Goal: Information Seeking & Learning: Learn about a topic

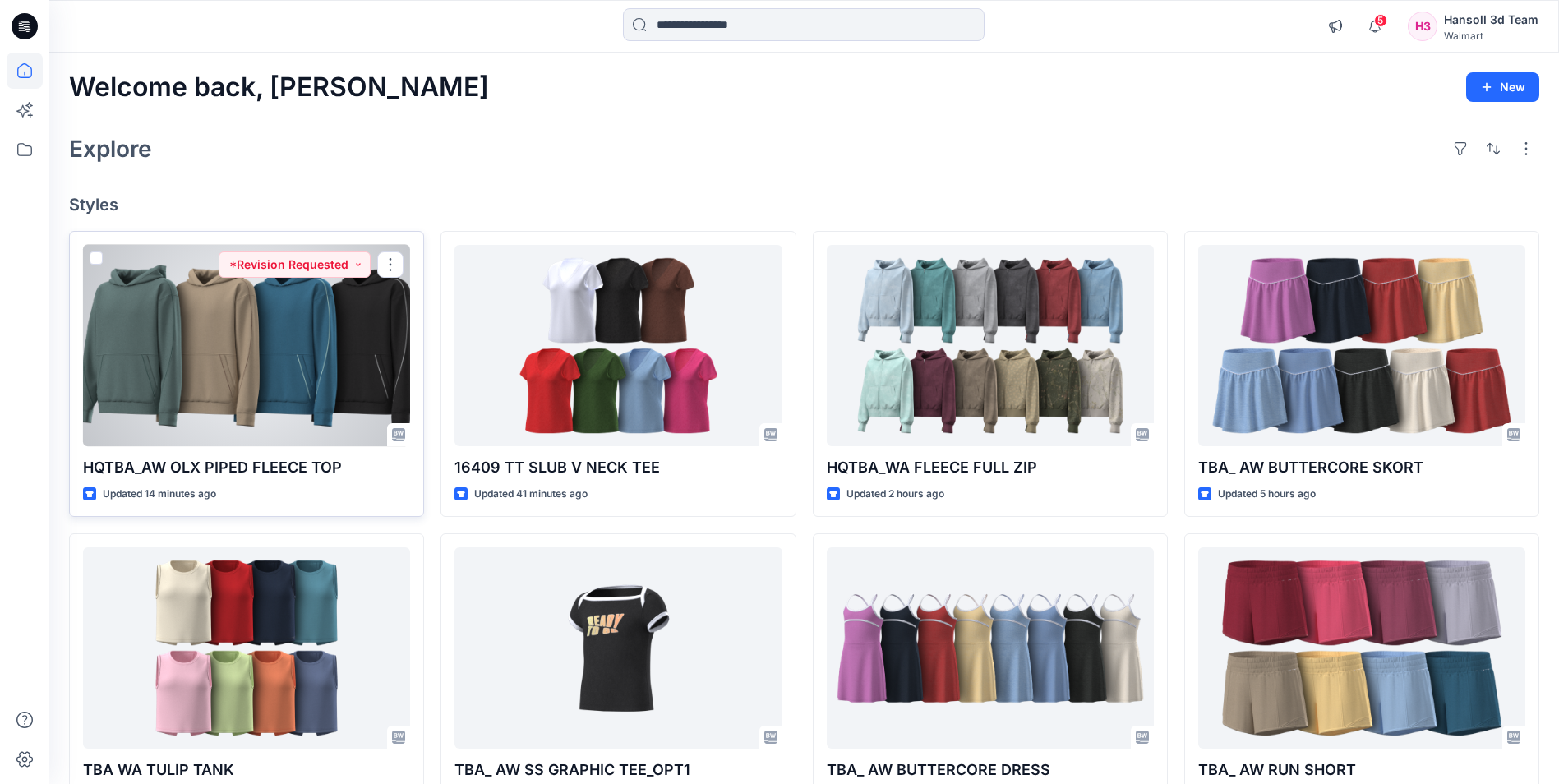
click at [254, 334] on div at bounding box center [246, 345] width 327 height 202
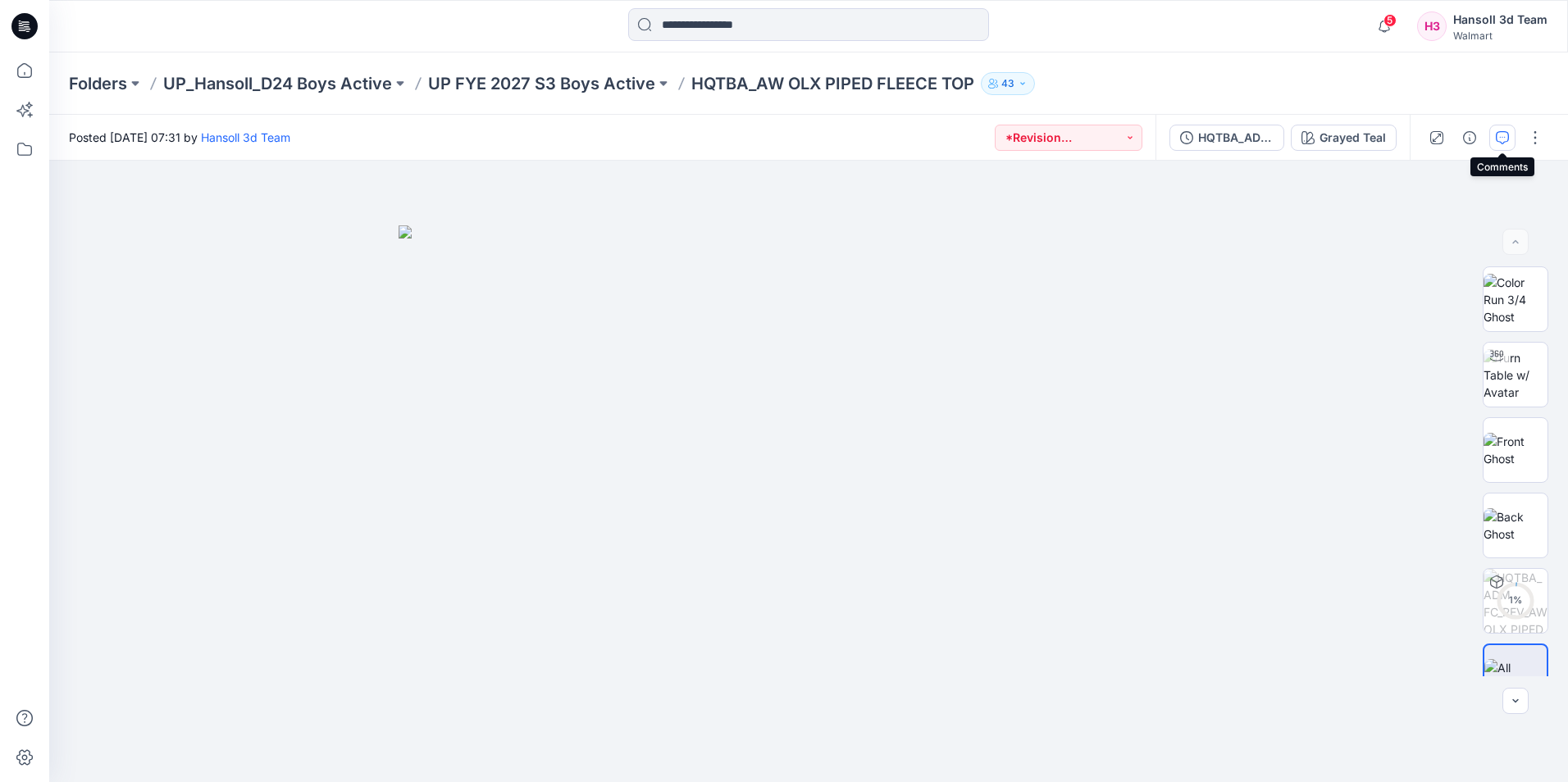
click at [1508, 138] on icon "button" at bounding box center [1502, 138] width 13 height 13
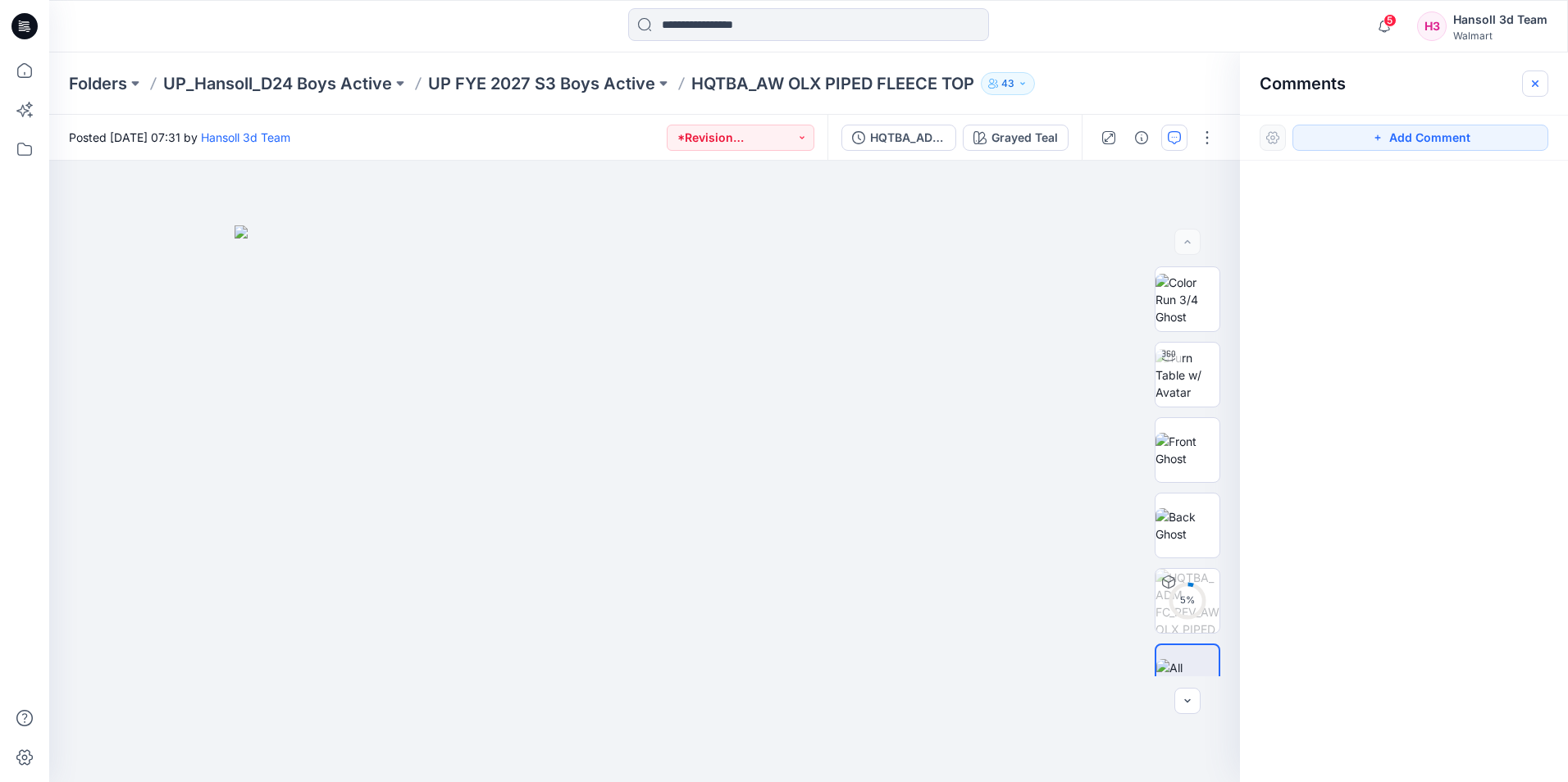
click at [1533, 81] on icon "button" at bounding box center [1535, 82] width 7 height 7
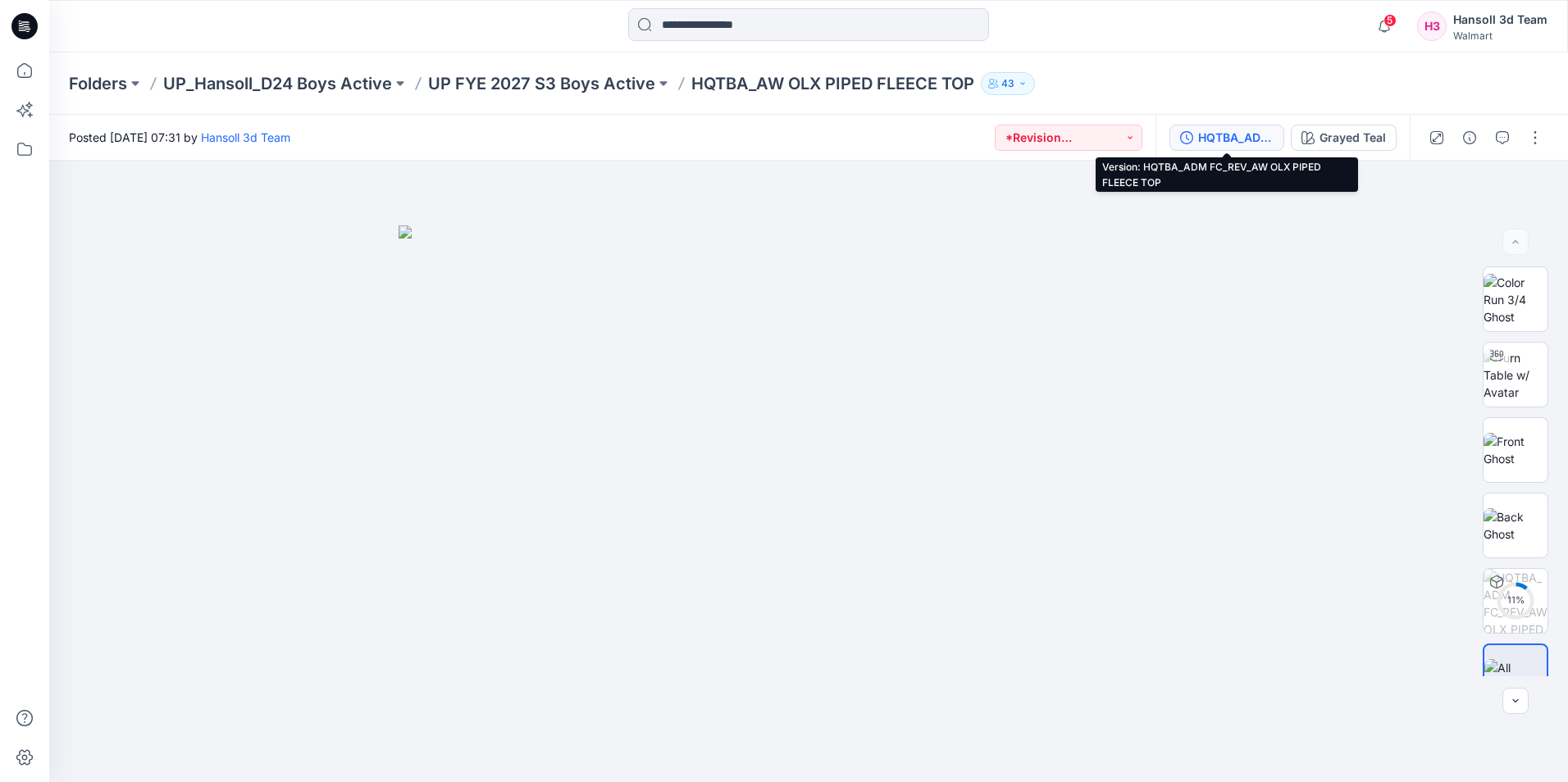
click at [1253, 140] on div "HQTBA_ADM FC_REV_AW OLX PIPED FLEECE TOP" at bounding box center [1236, 138] width 76 height 18
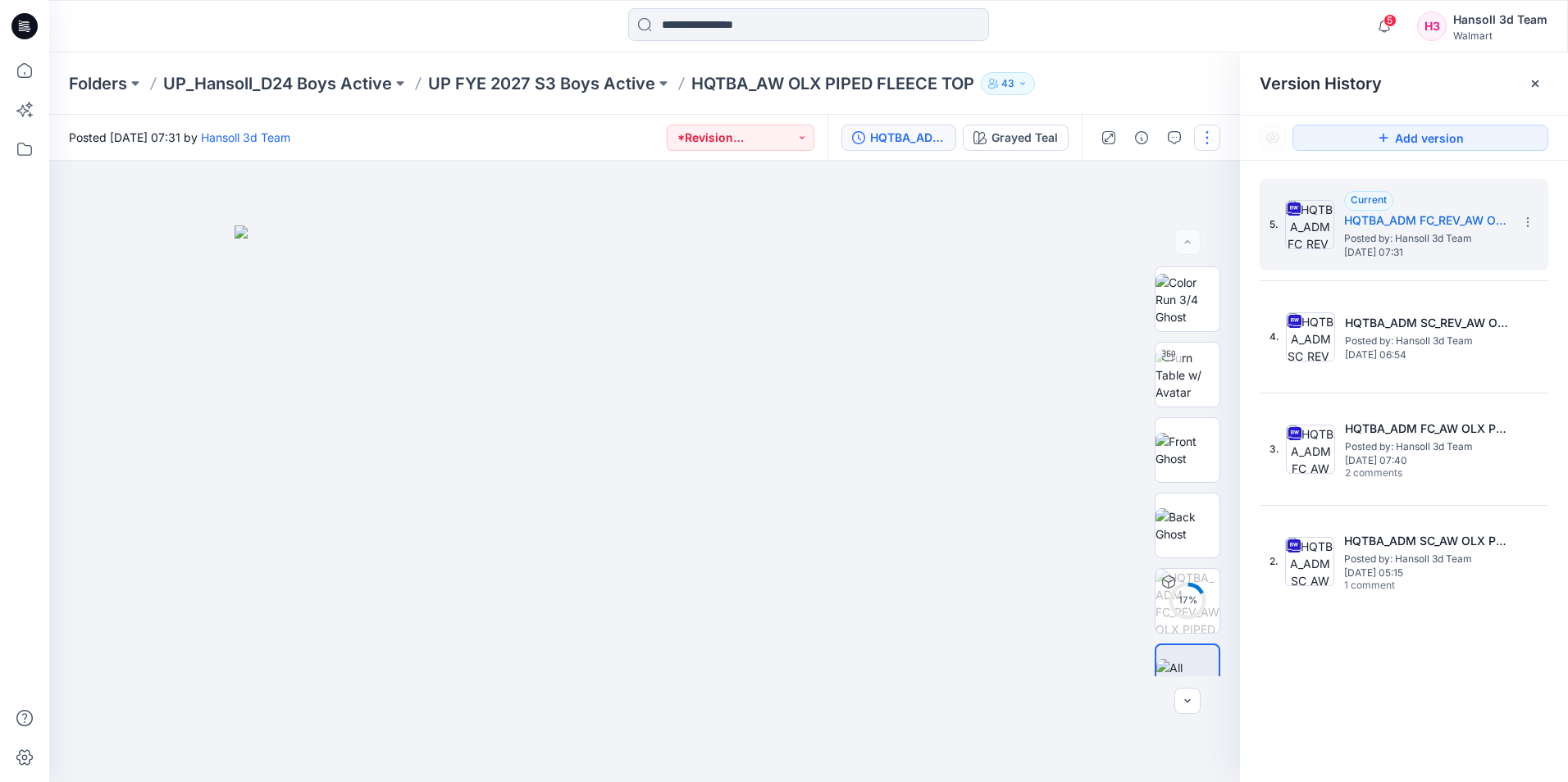
click at [1209, 141] on button "button" at bounding box center [1207, 138] width 26 height 26
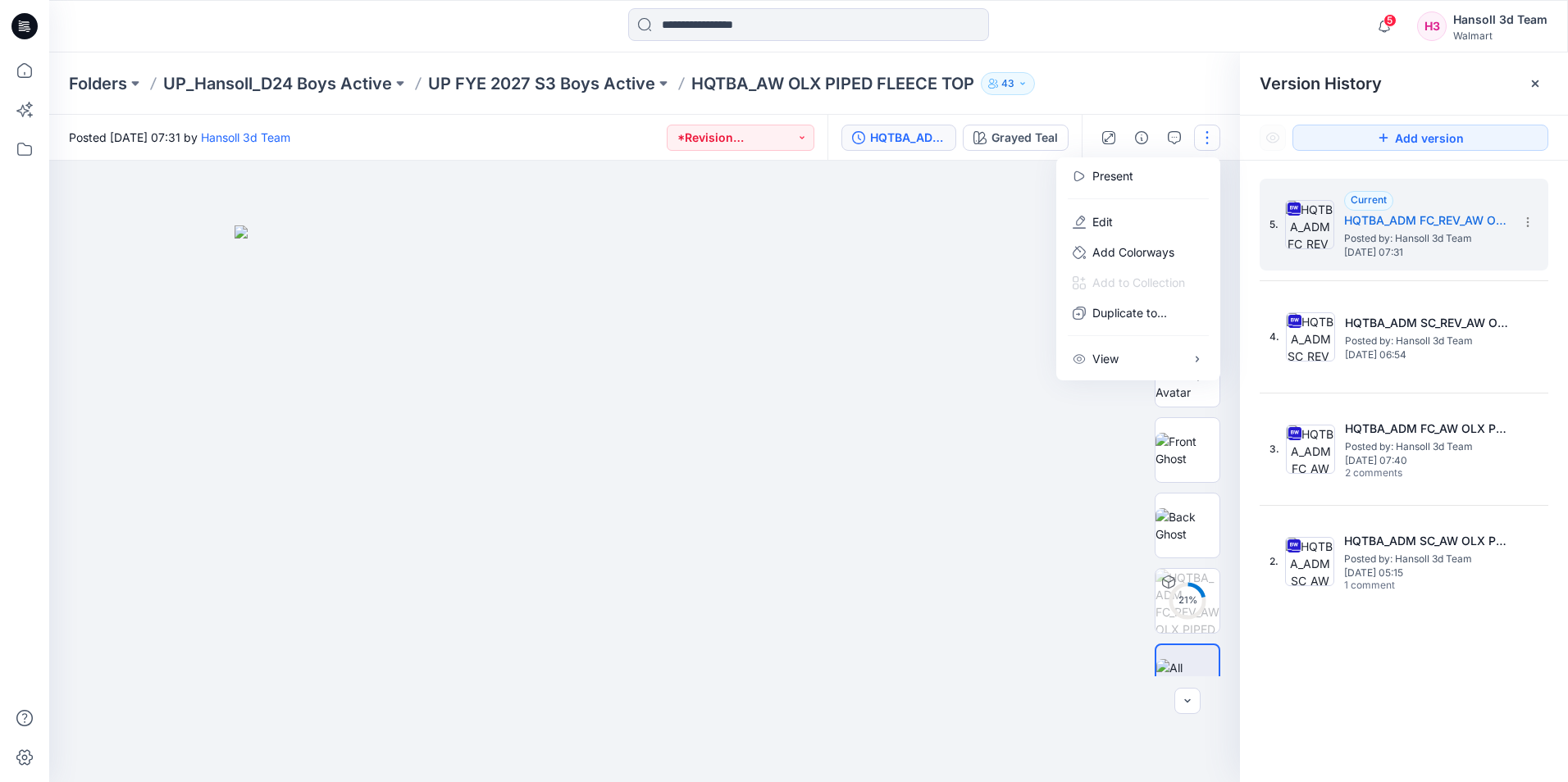
click at [970, 231] on img at bounding box center [644, 503] width 820 height 556
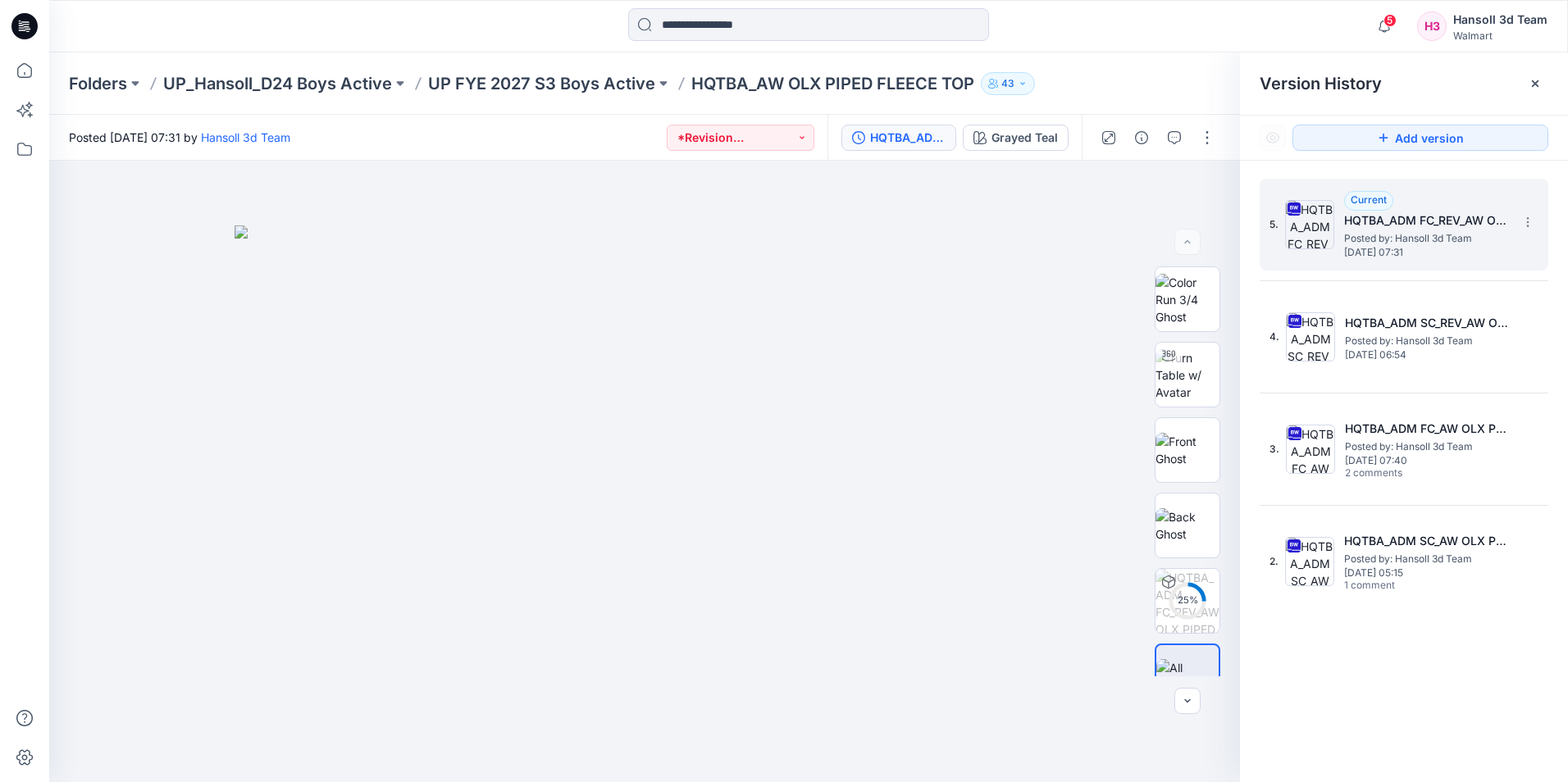
click at [1444, 230] on span "Posted by: Hansoll 3d Team" at bounding box center [1425, 238] width 164 height 16
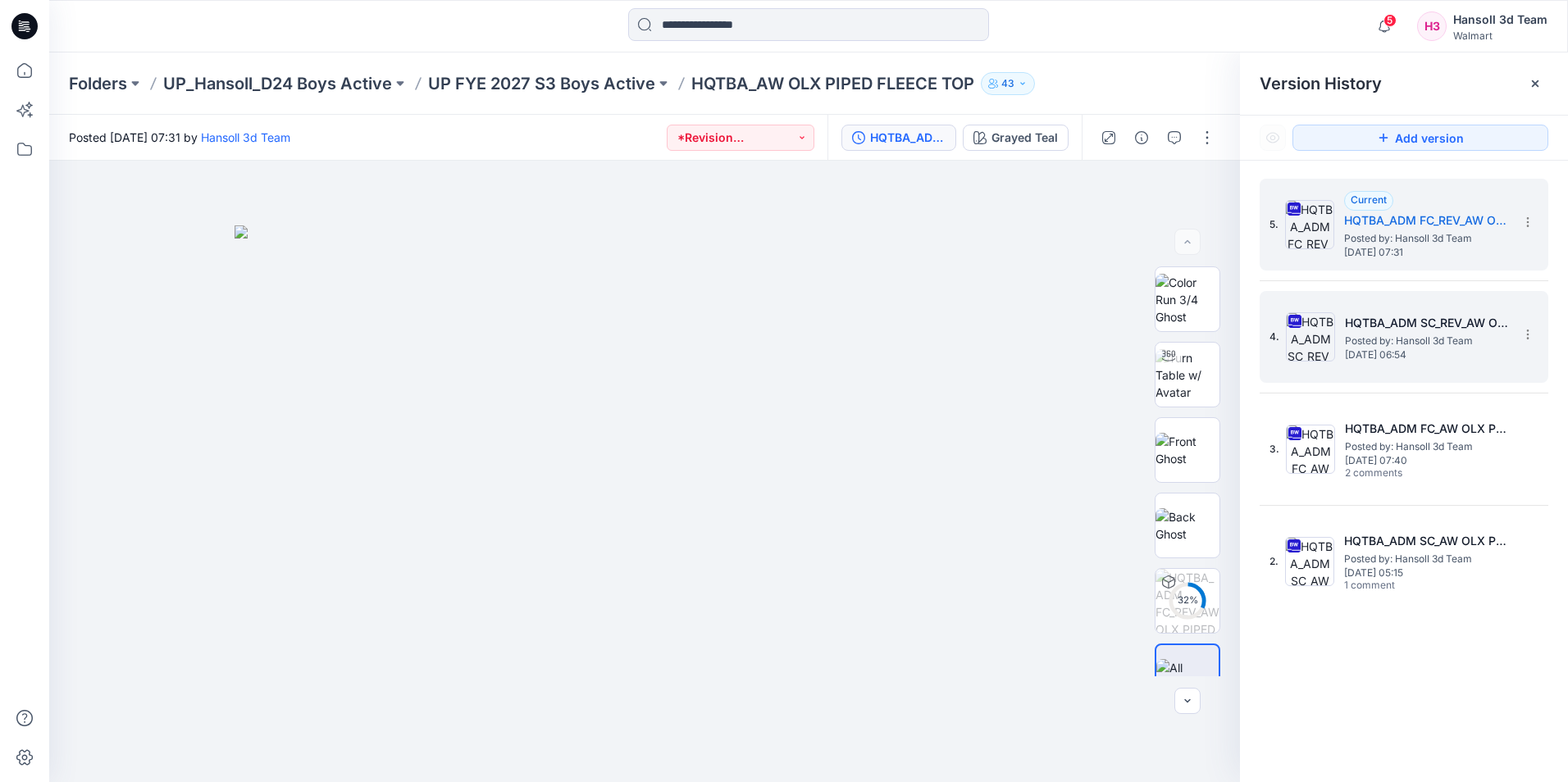
click at [1406, 346] on span "Posted by: Hansoll 3d Team" at bounding box center [1426, 341] width 164 height 16
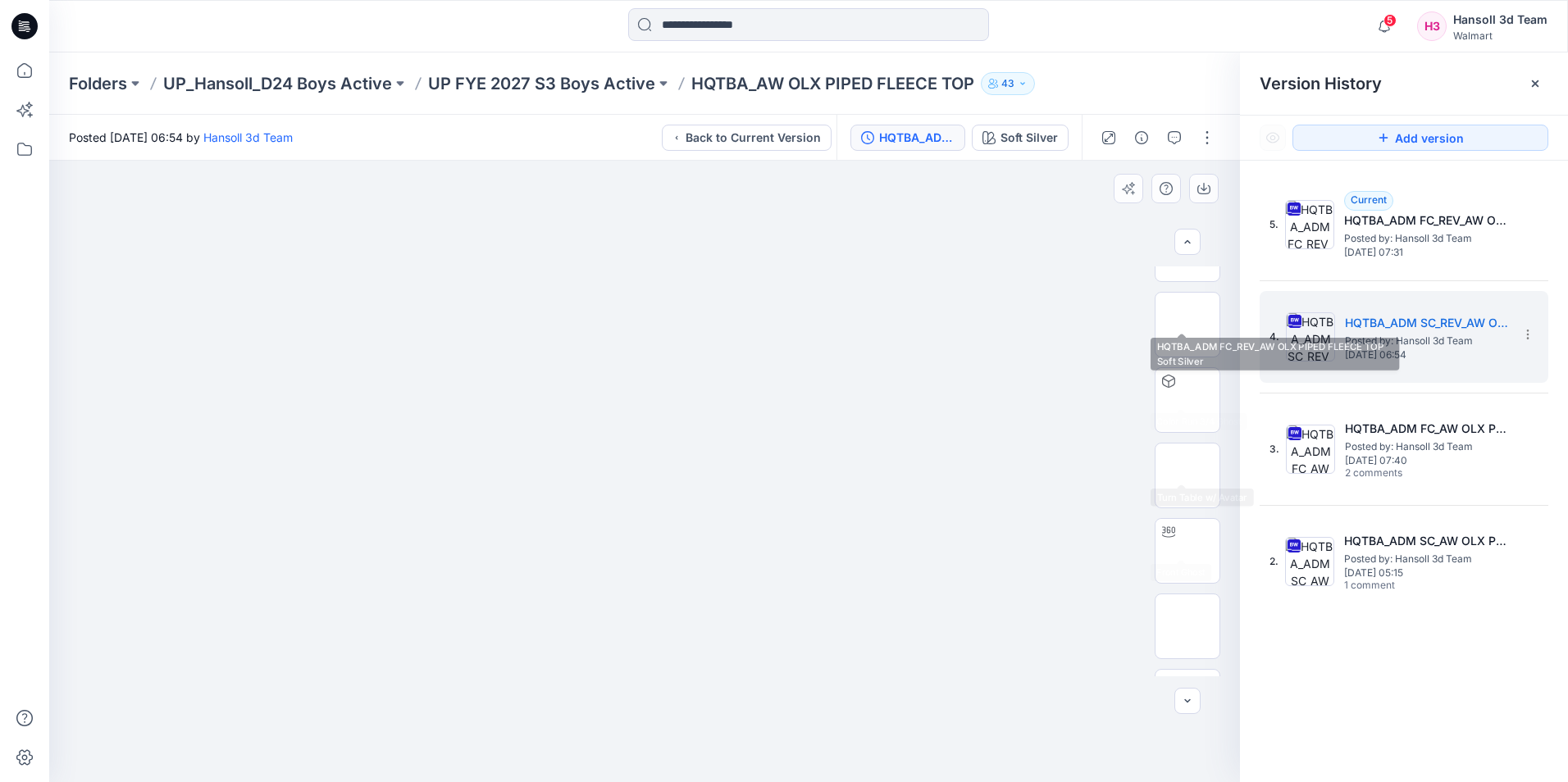
scroll to position [335, 0]
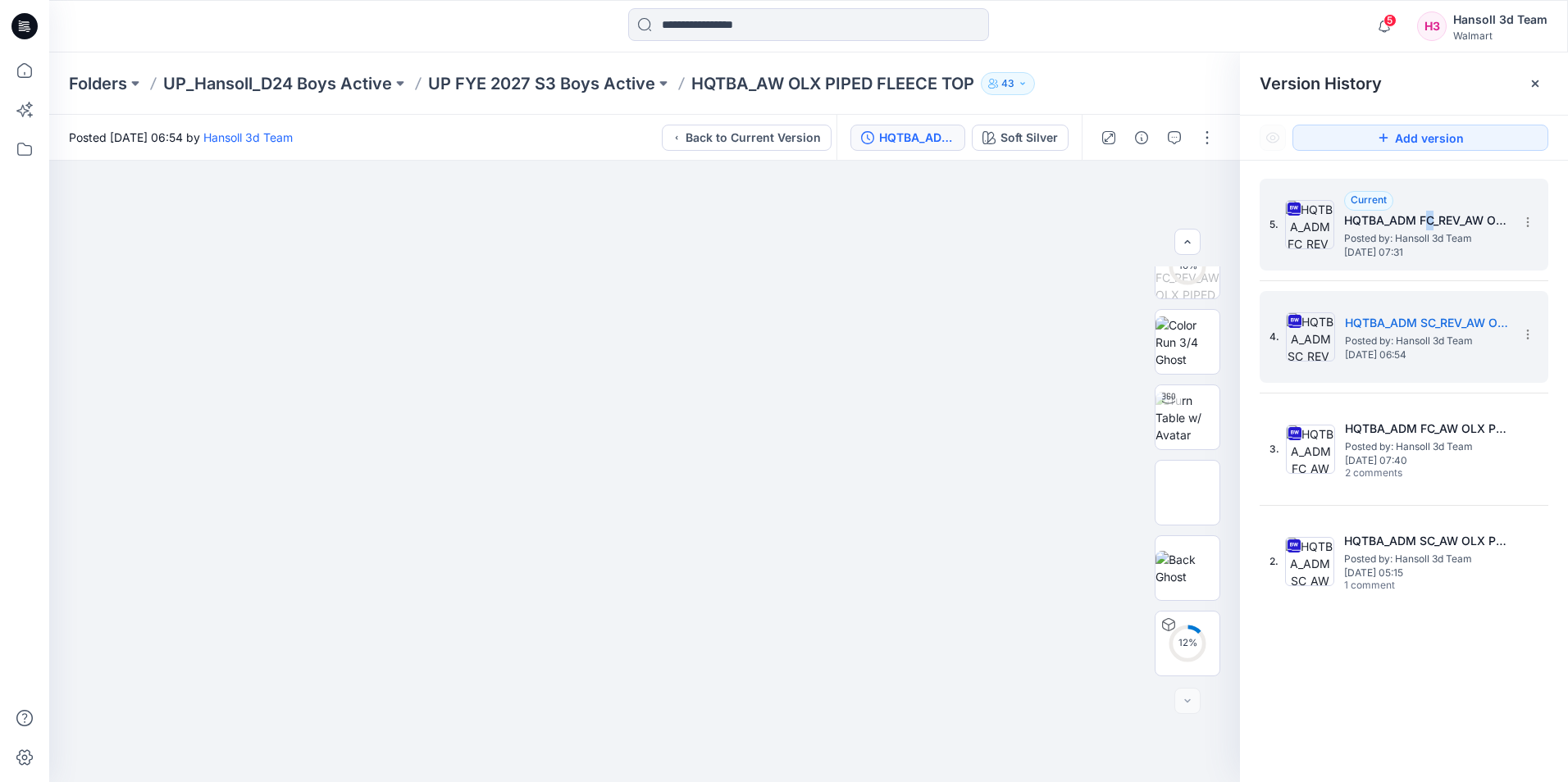
click at [1430, 205] on div "Current HQTBA_ADM FC_REV_AW OLX PIPED FLEECE TOP Posted by: Hansoll 3d Team [DA…" at bounding box center [1425, 225] width 164 height 68
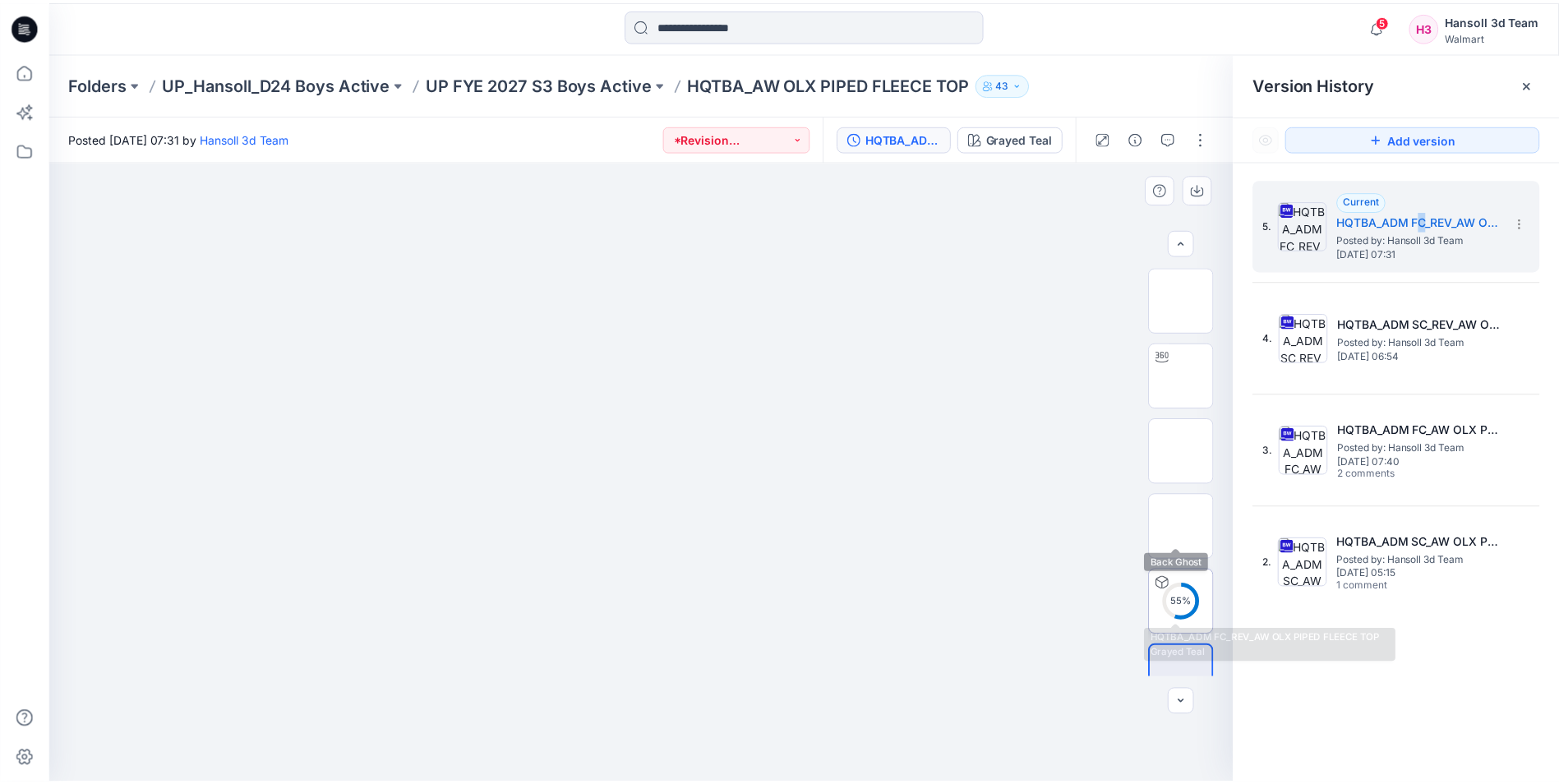
scroll to position [33, 0]
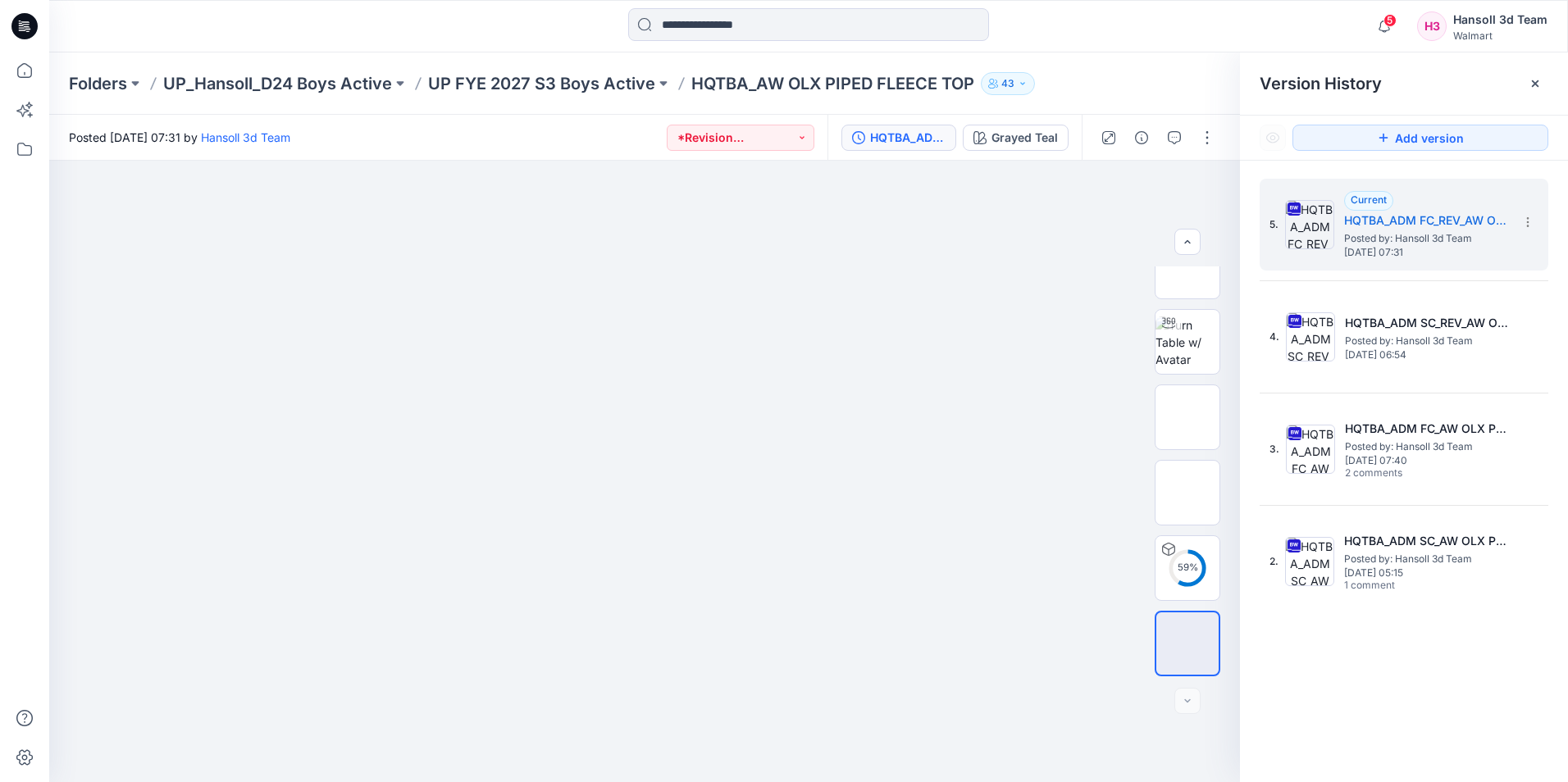
click at [17, 21] on icon at bounding box center [25, 26] width 26 height 26
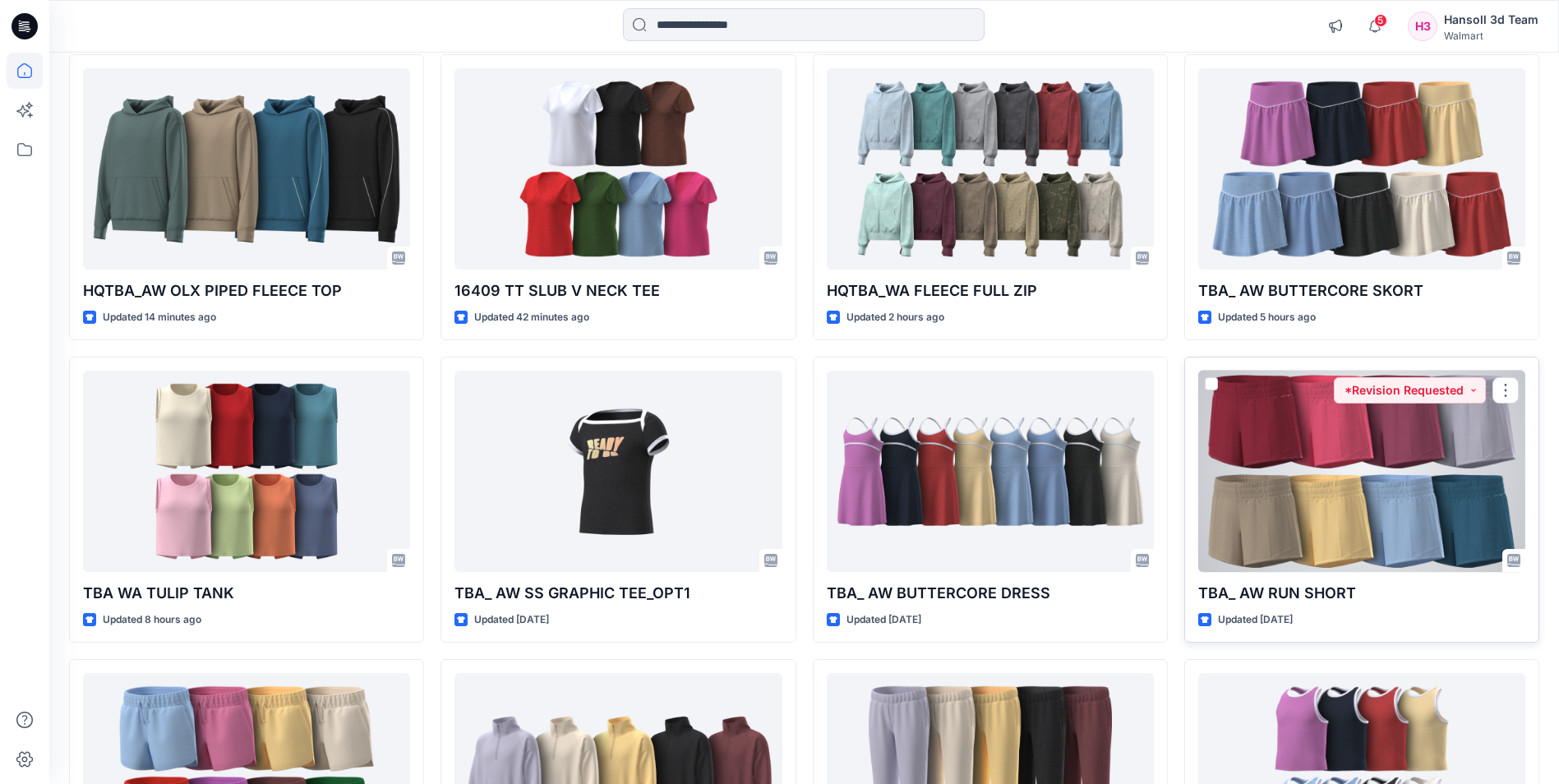
scroll to position [246, 0]
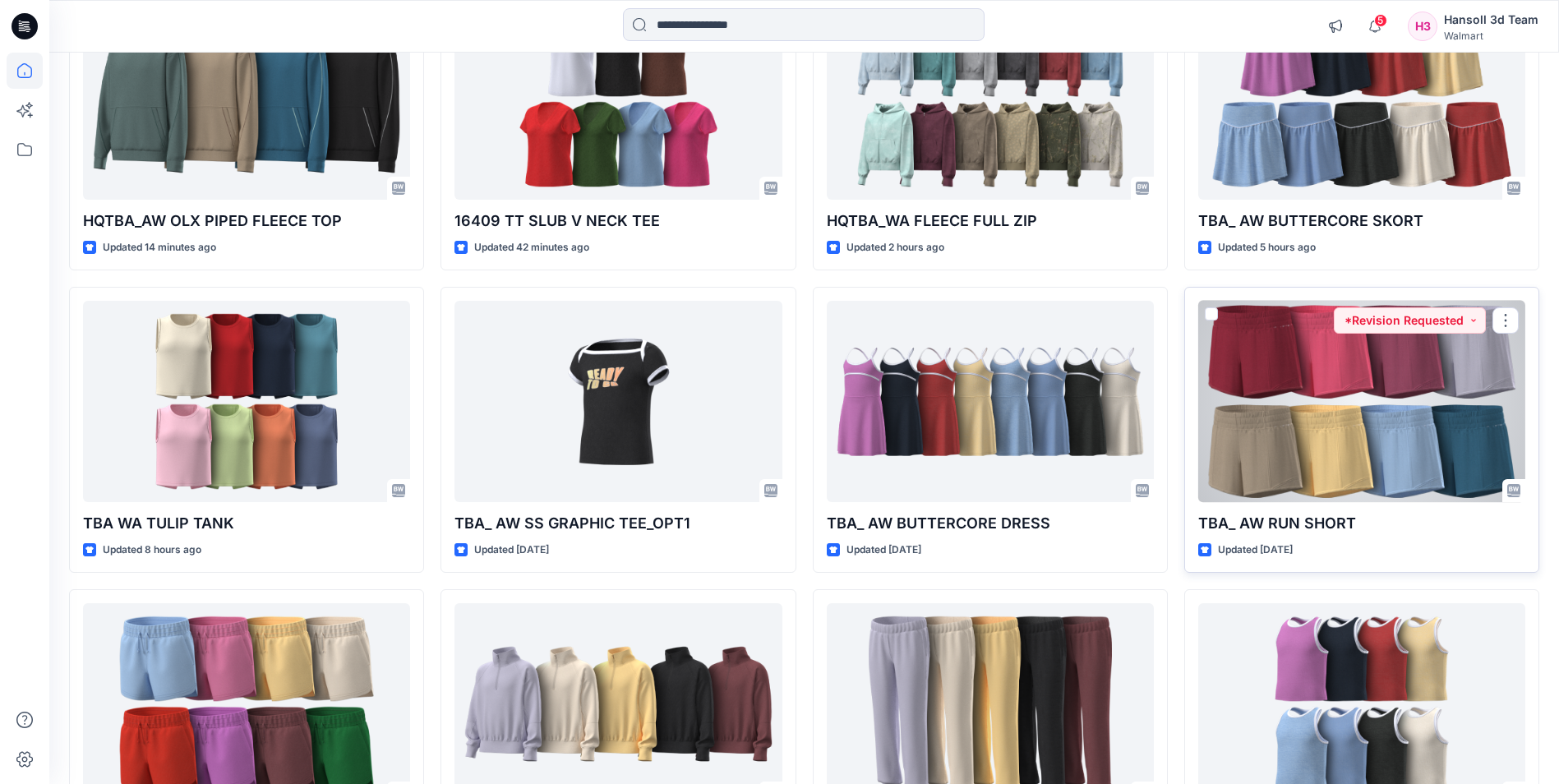
click at [1330, 427] on div at bounding box center [1362, 402] width 327 height 202
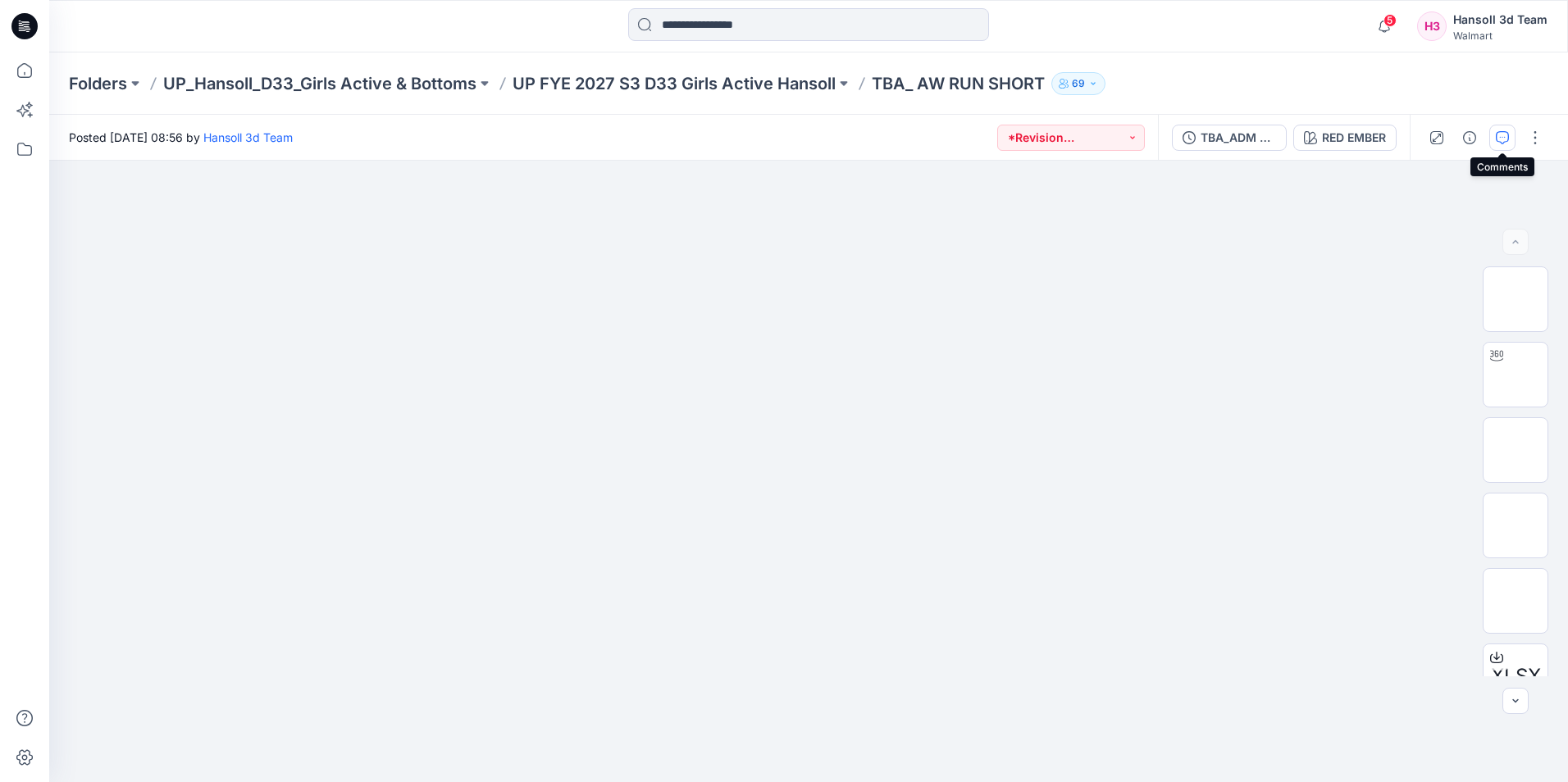
click at [1505, 136] on icon "button" at bounding box center [1502, 138] width 13 height 13
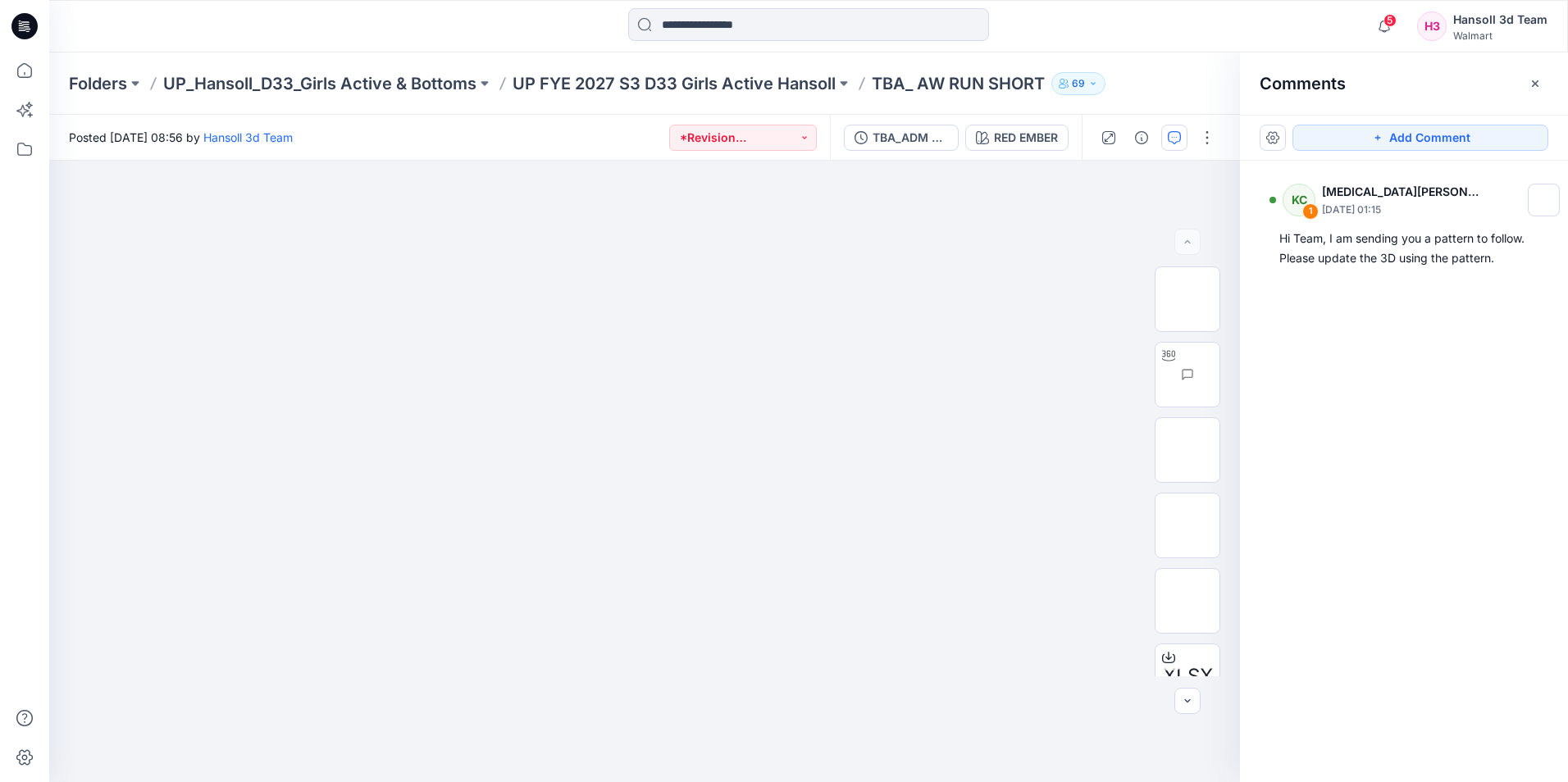
drag, startPoint x: 1462, startPoint y: 372, endPoint x: 1292, endPoint y: 333, distance: 174.4
click at [1463, 372] on div "KC 1 [MEDICAL_DATA][PERSON_NAME] [DATE] 01:15 Hi Team, I am sending you a patte…" at bounding box center [1404, 441] width 328 height 560
click at [33, 28] on icon at bounding box center [25, 26] width 26 height 26
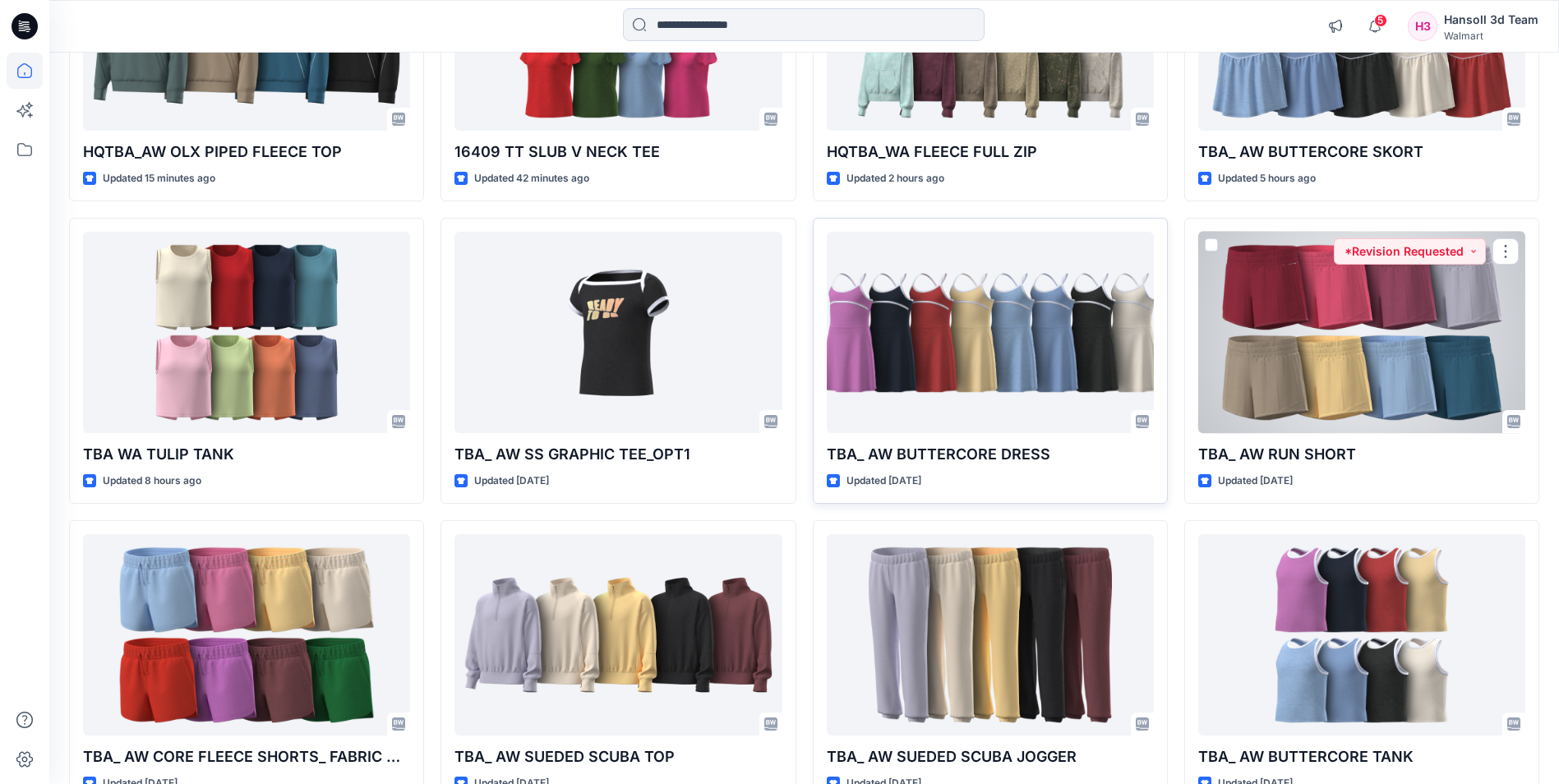
scroll to position [329, 0]
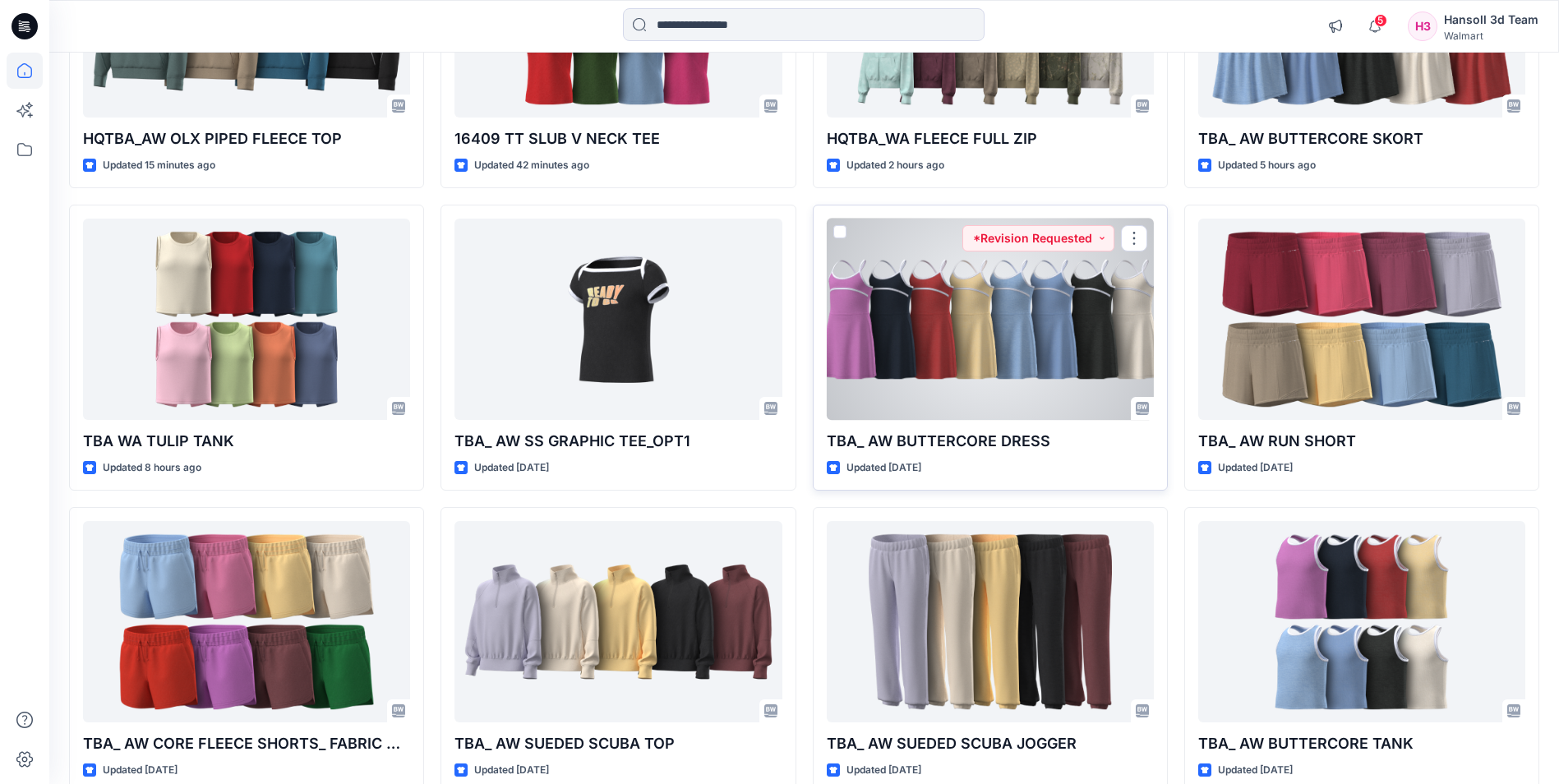
click at [972, 363] on div at bounding box center [991, 320] width 327 height 202
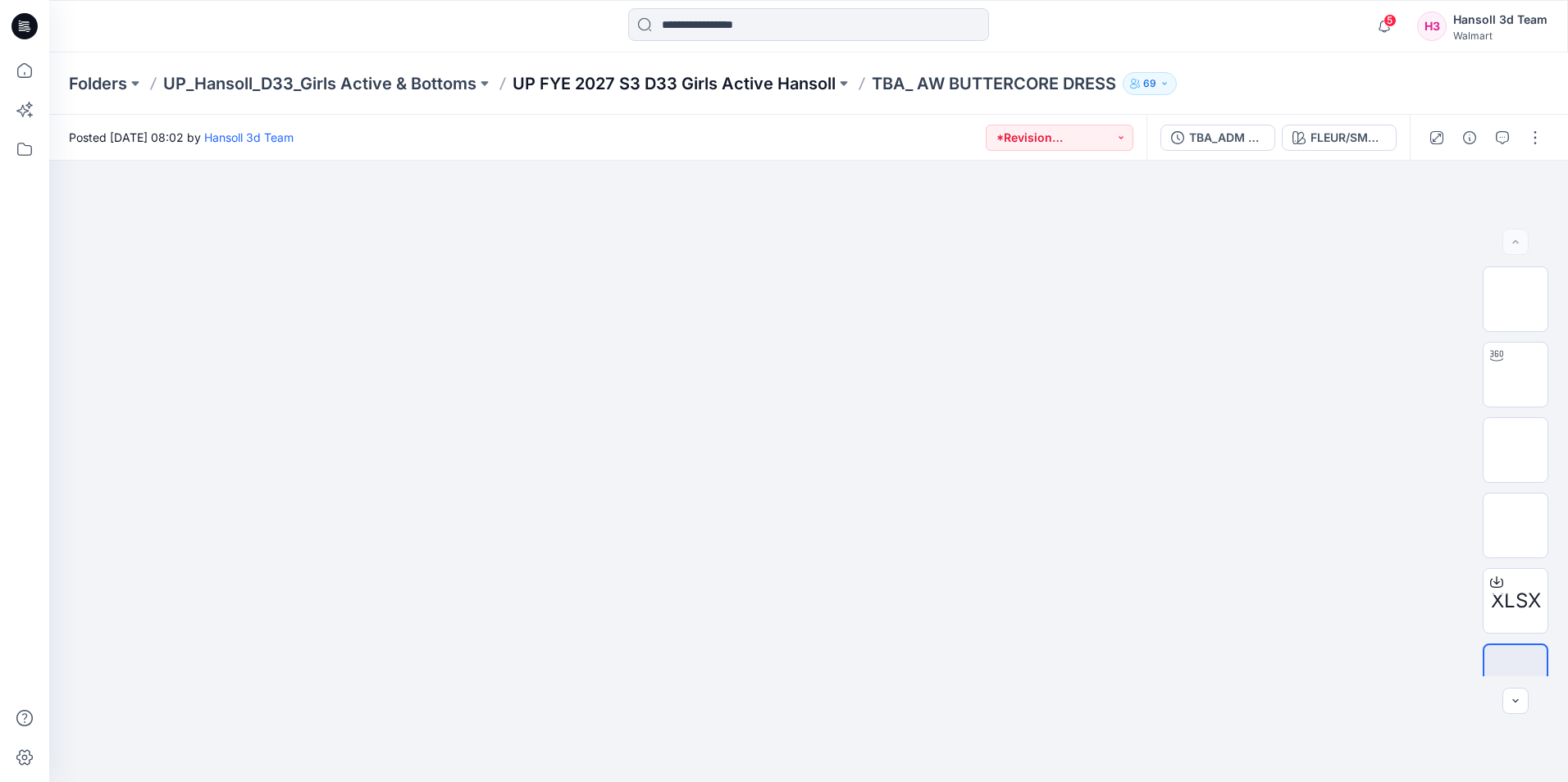
click at [720, 84] on p "UP FYE 2027 S3 D33 Girls Active Hansoll" at bounding box center [674, 84] width 323 height 23
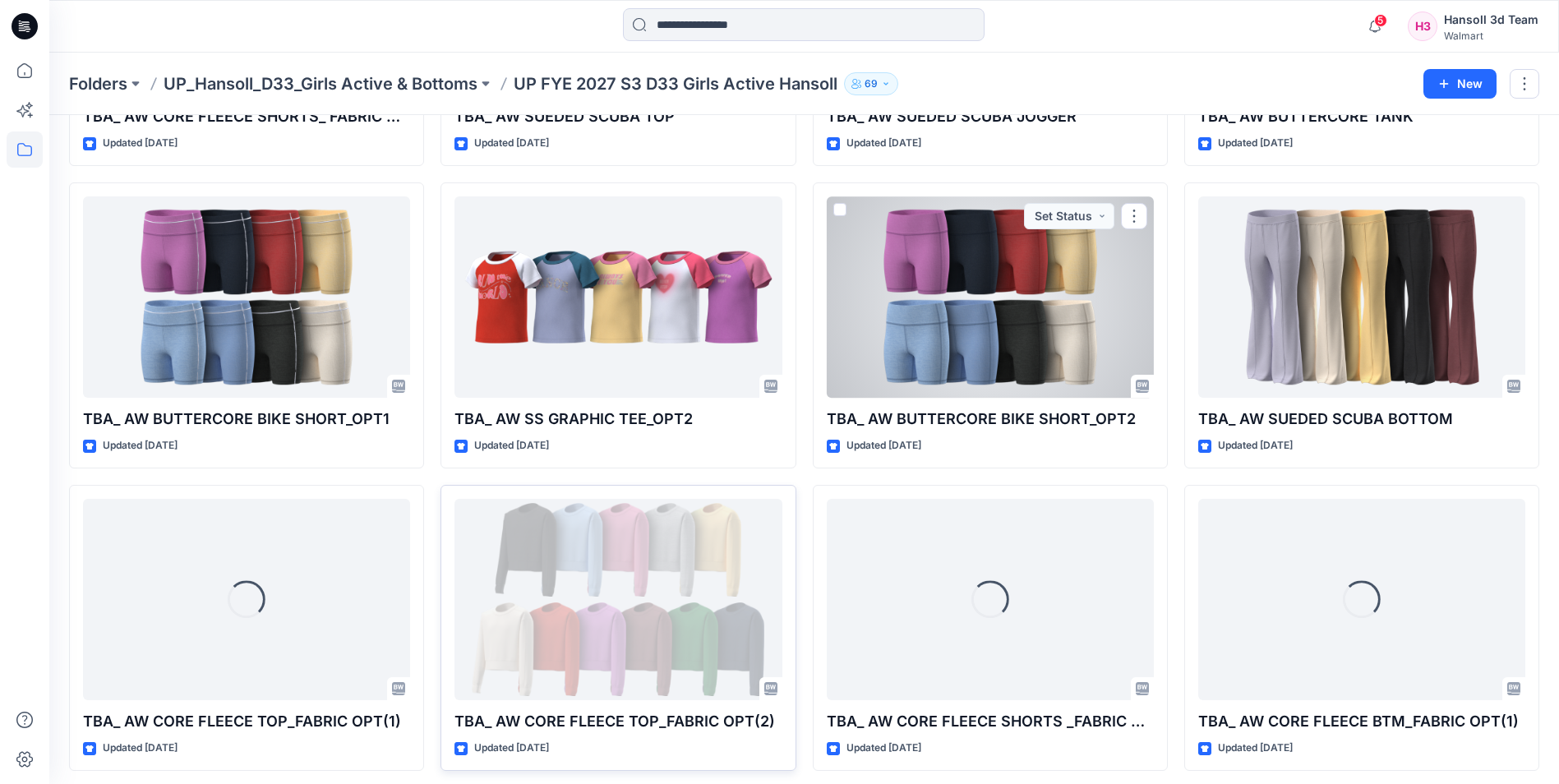
scroll to position [616, 0]
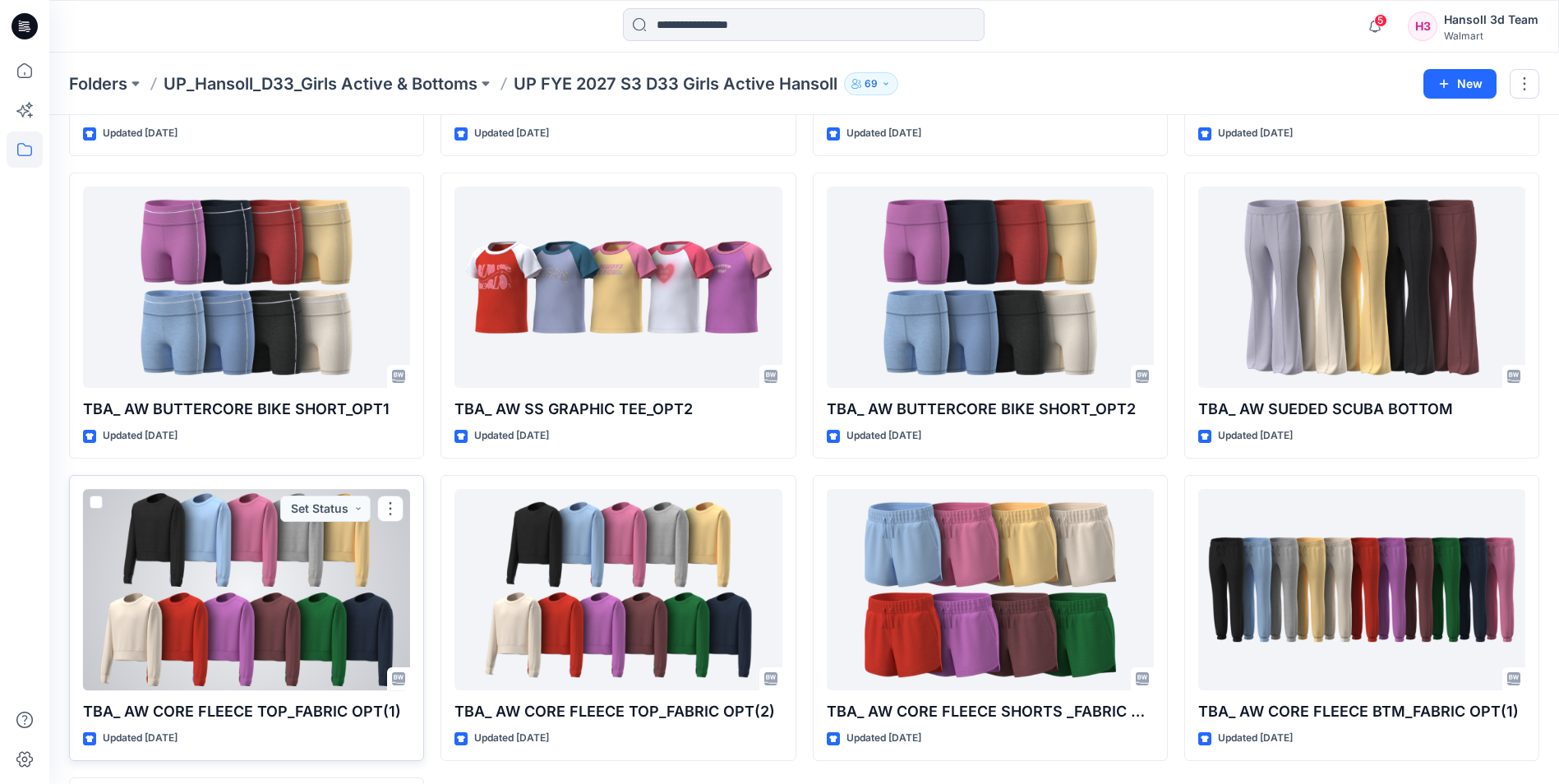
click at [228, 597] on div at bounding box center [246, 590] width 327 height 202
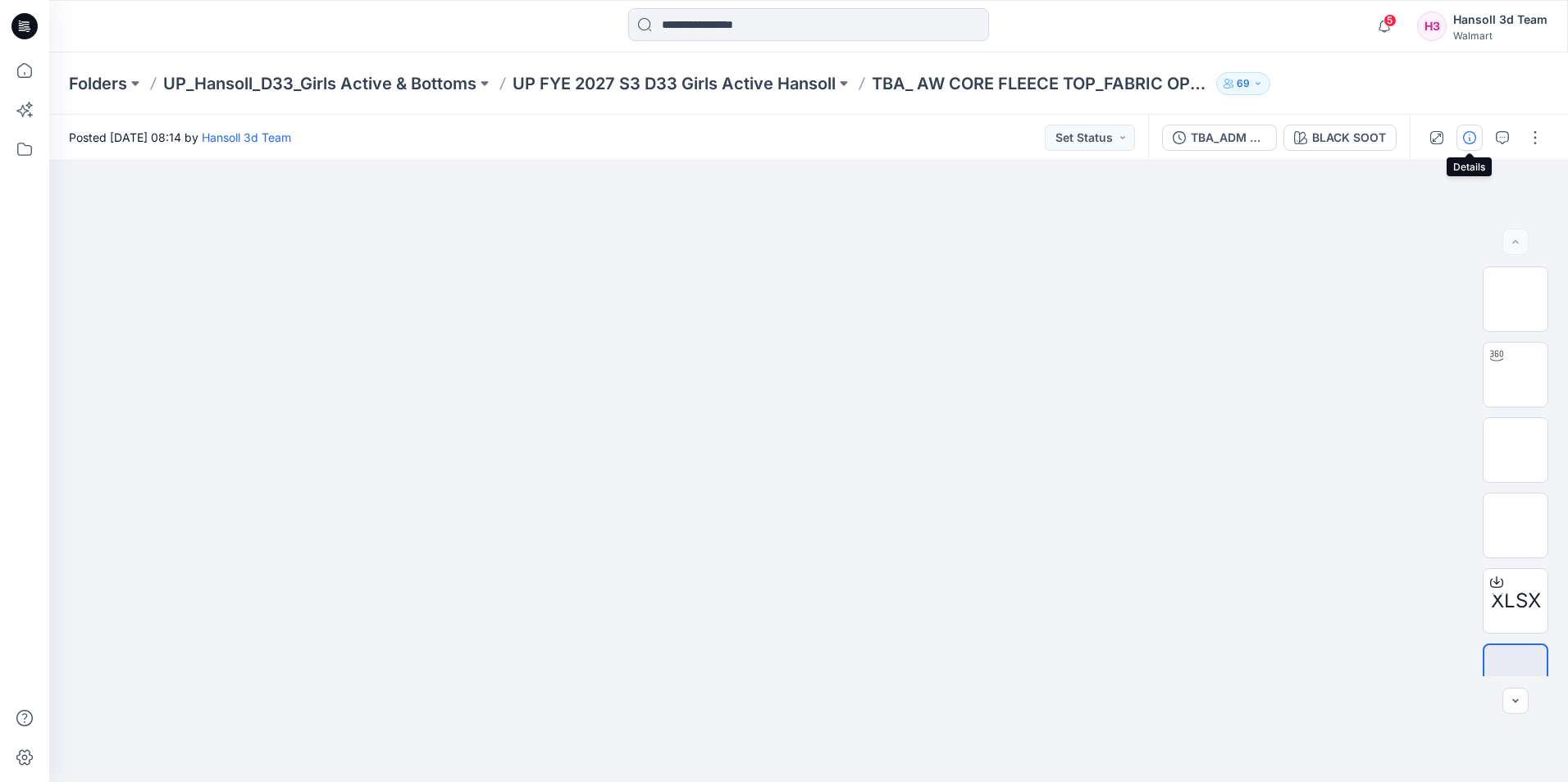
click at [1464, 137] on icon "button" at bounding box center [1469, 138] width 13 height 13
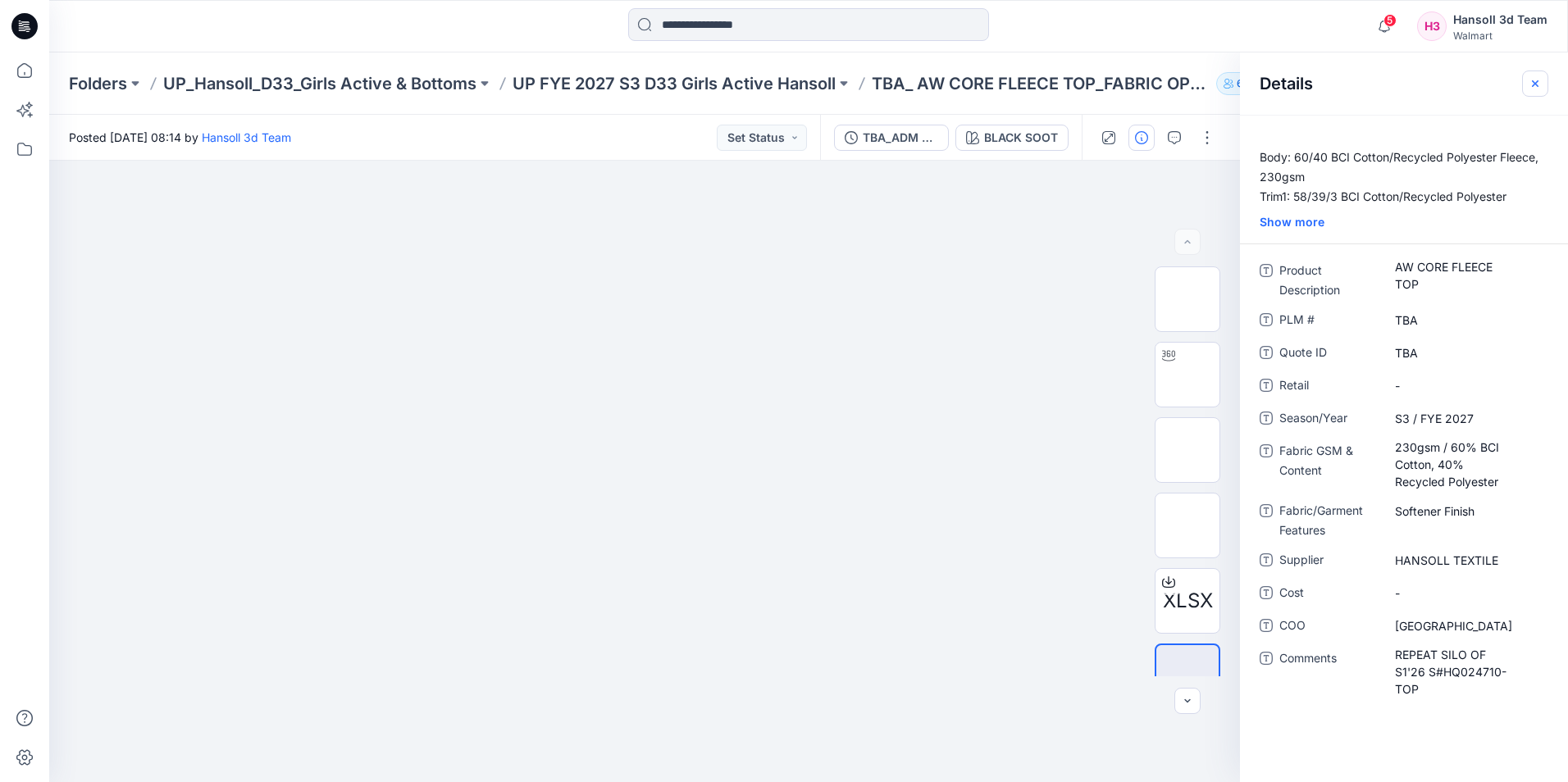
click at [1533, 84] on icon "button" at bounding box center [1535, 83] width 13 height 13
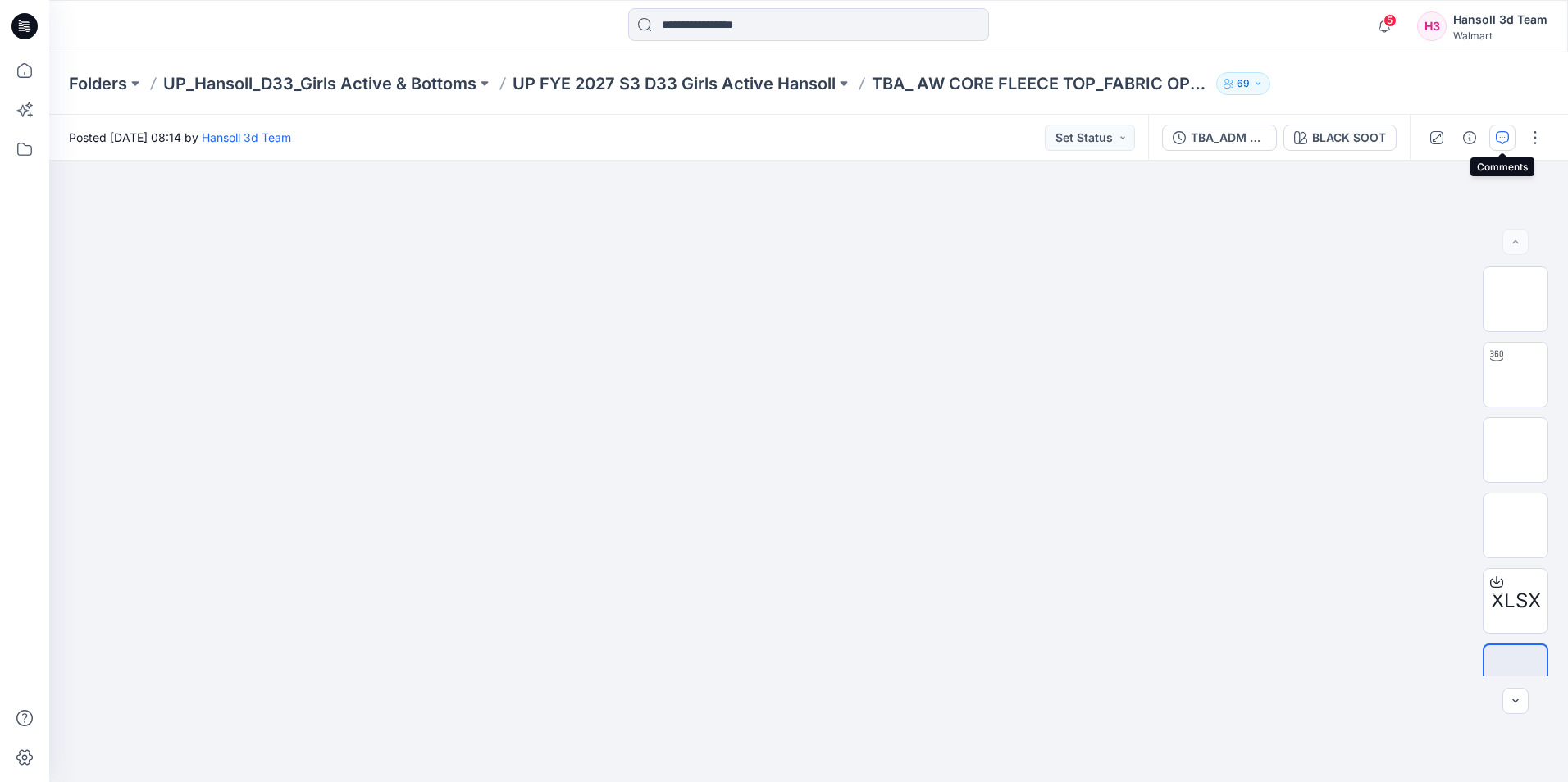
click at [1504, 135] on icon "button" at bounding box center [1502, 138] width 13 height 13
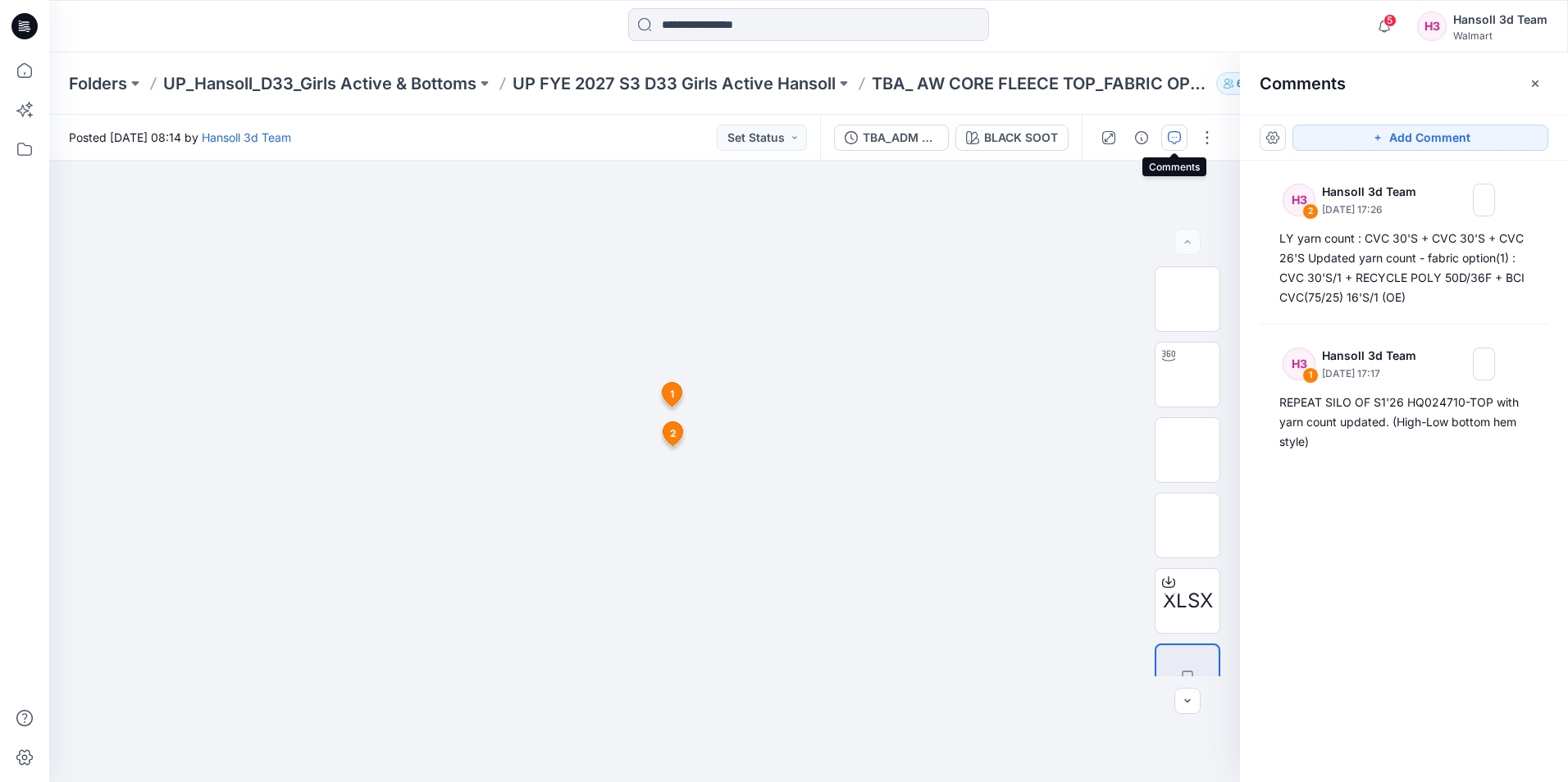
click at [1175, 142] on icon "button" at bounding box center [1174, 138] width 13 height 13
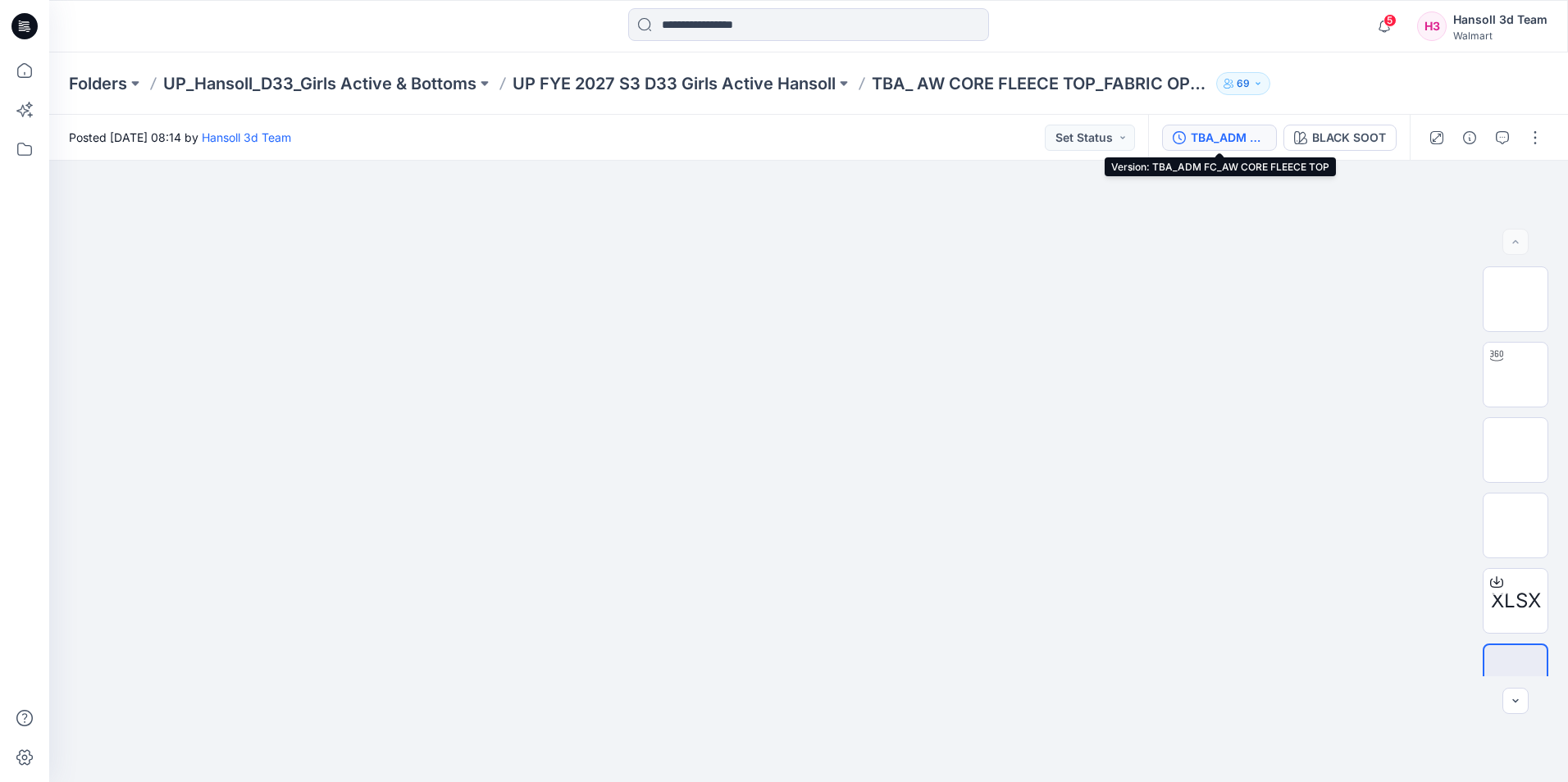
click at [1189, 136] on button "TBA_ADM FC_AW CORE FLEECE TOP" at bounding box center [1218, 138] width 115 height 26
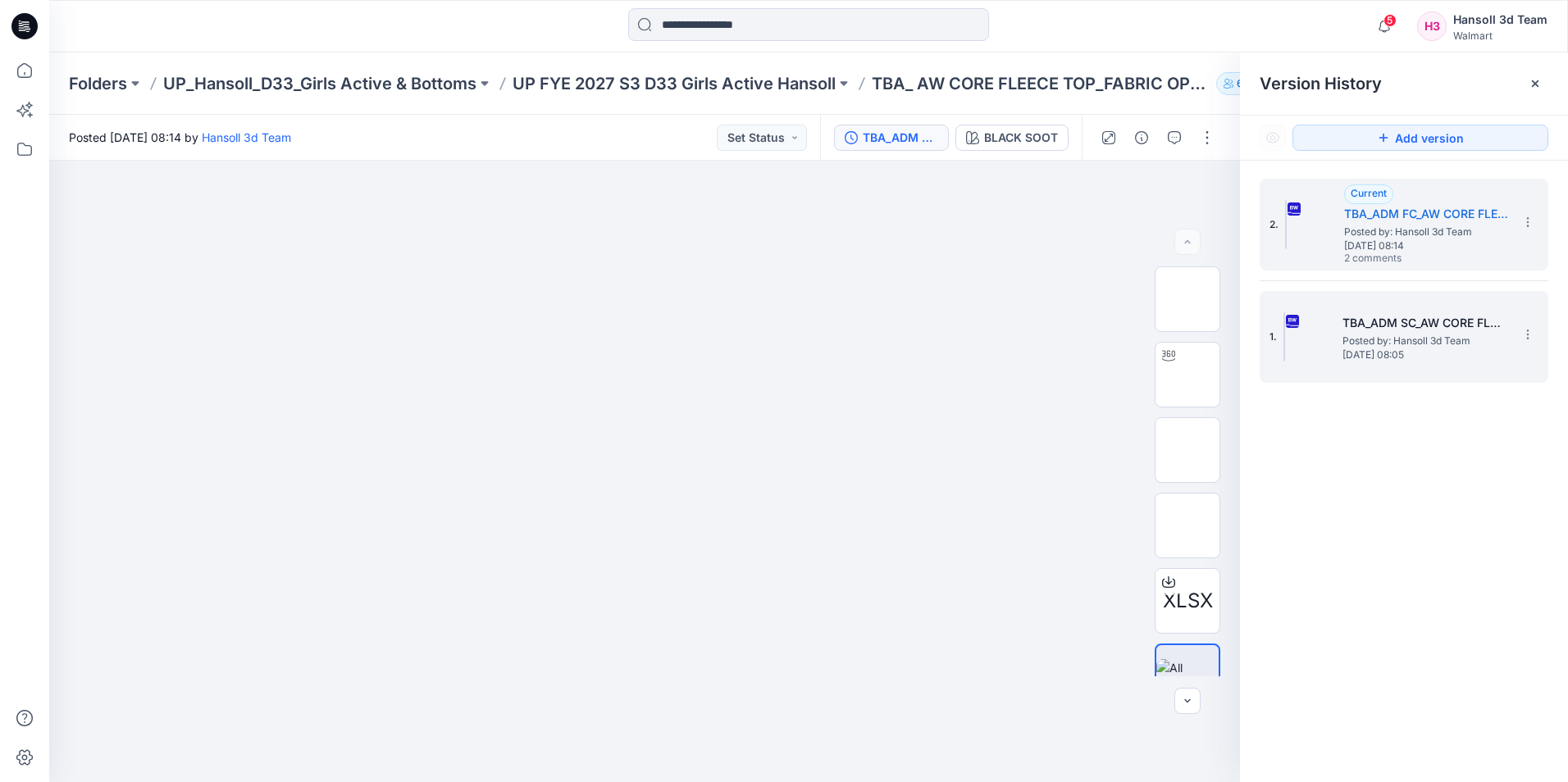
click at [1439, 347] on span "Posted by: Hansoll 3d Team" at bounding box center [1424, 341] width 164 height 16
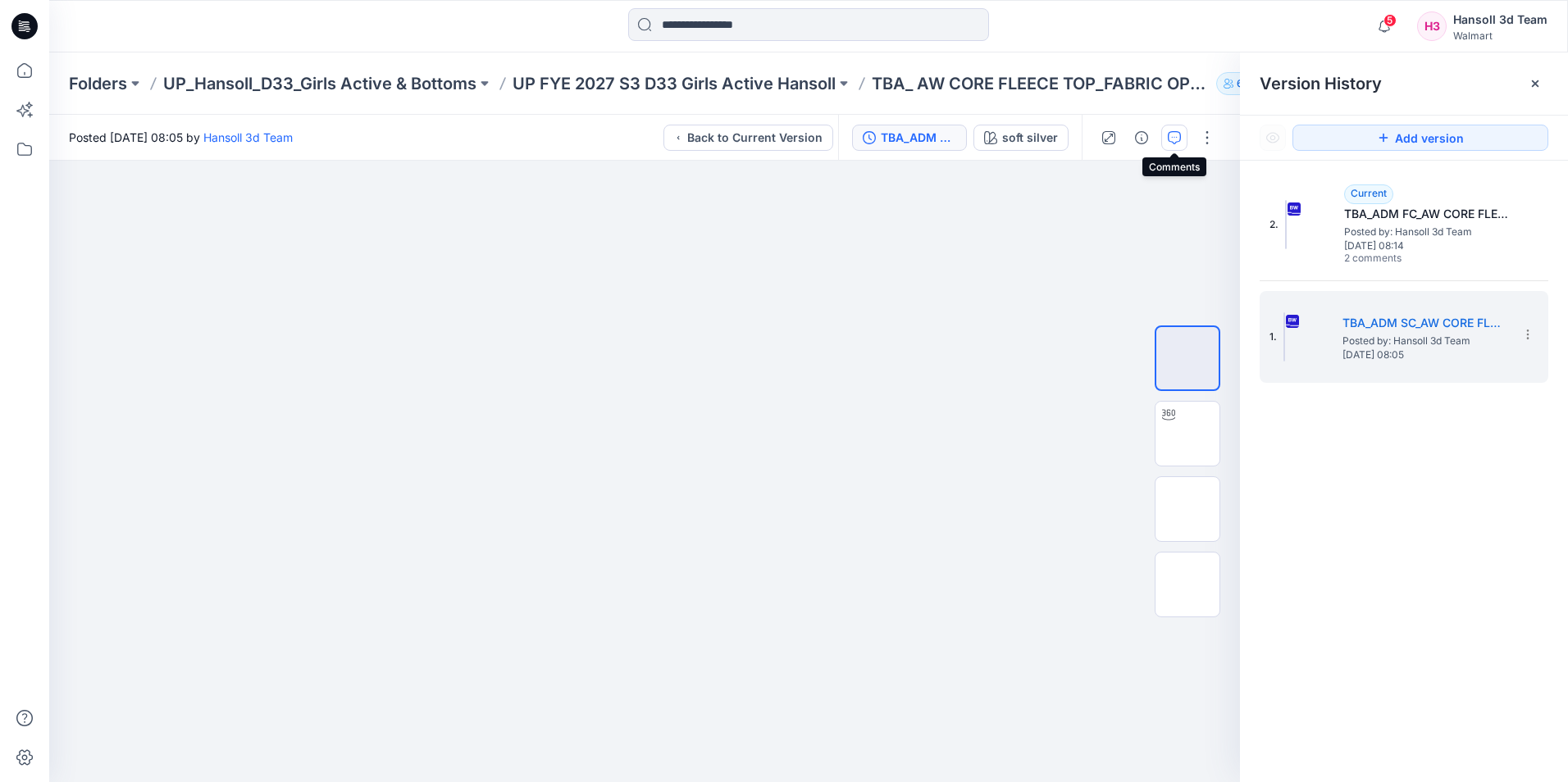
click at [1177, 138] on icon "button" at bounding box center [1174, 138] width 13 height 13
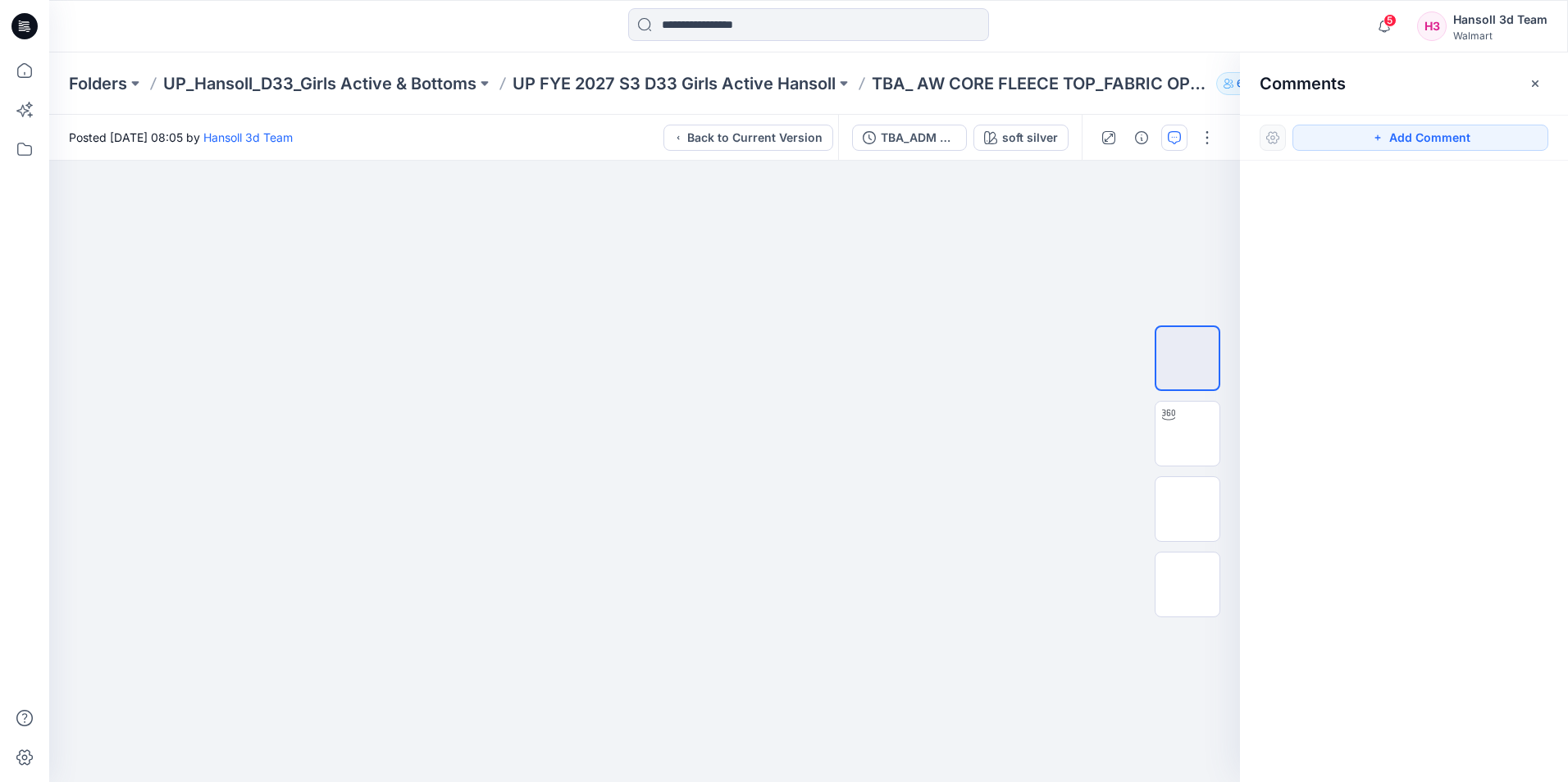
click at [1177, 138] on icon "button" at bounding box center [1174, 138] width 13 height 13
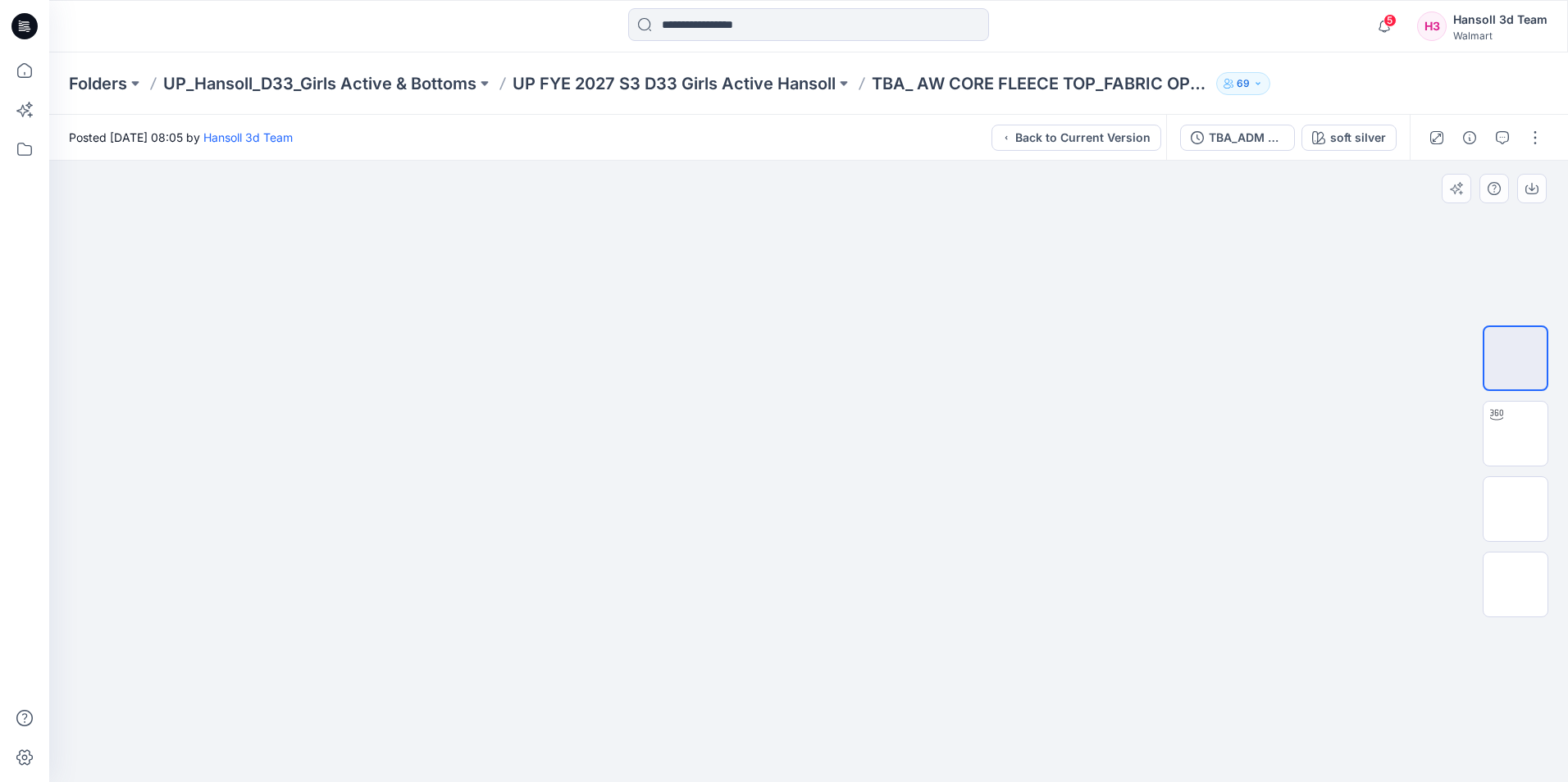
click at [1203, 434] on div at bounding box center [809, 471] width 1519 height 621
click at [17, 26] on icon at bounding box center [25, 26] width 26 height 26
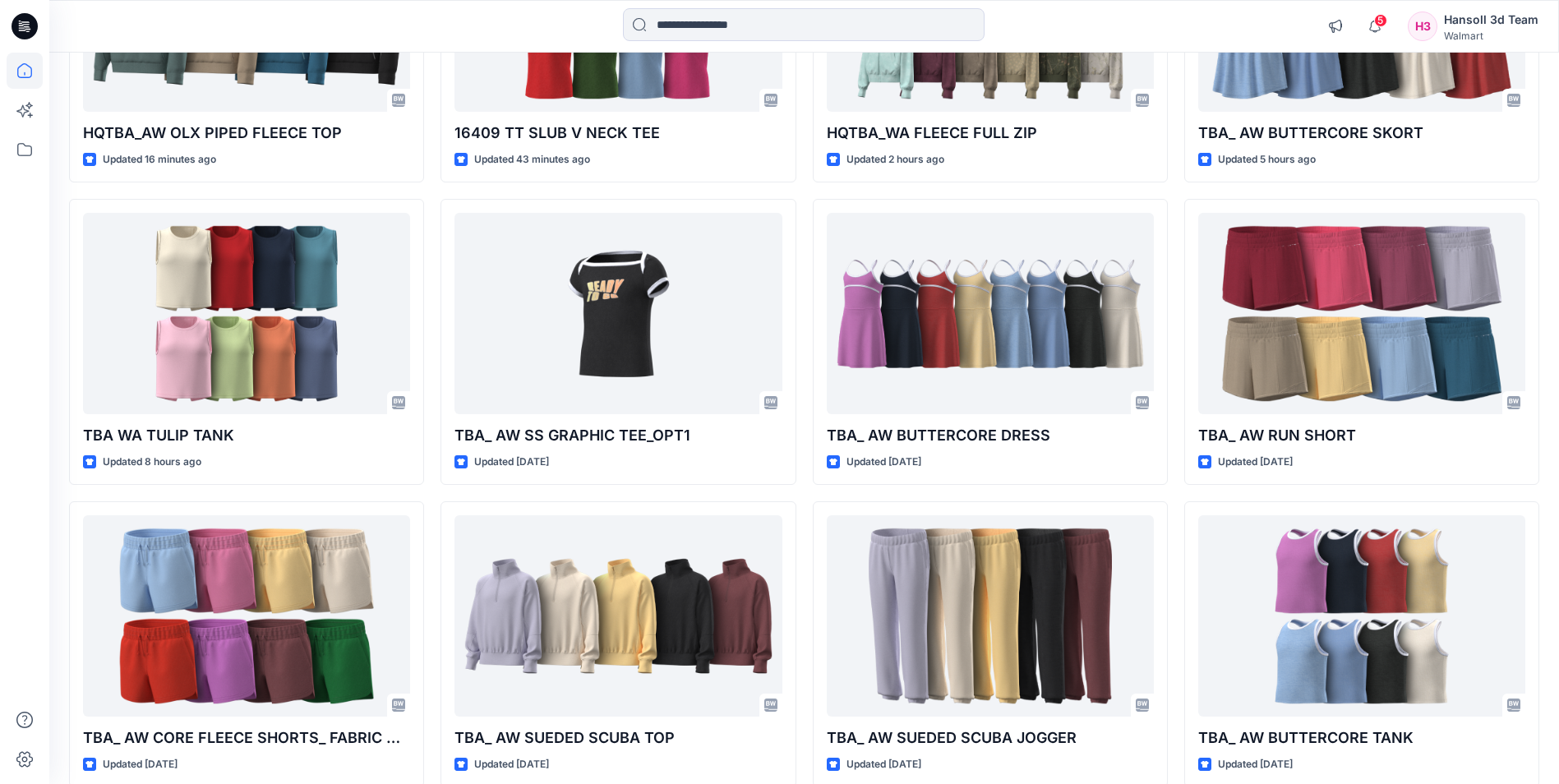
scroll to position [581, 0]
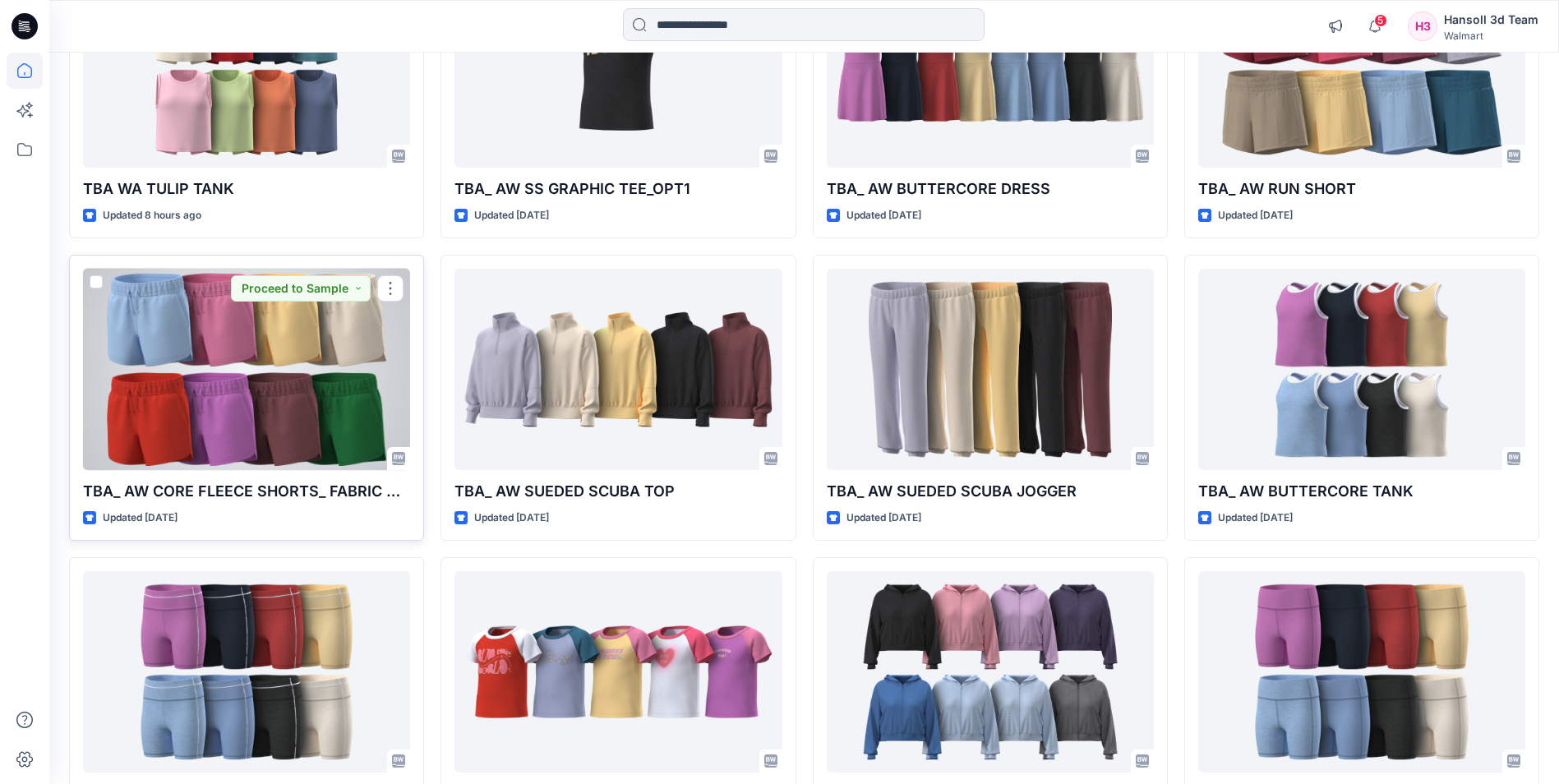
click at [264, 407] on div at bounding box center [246, 369] width 327 height 202
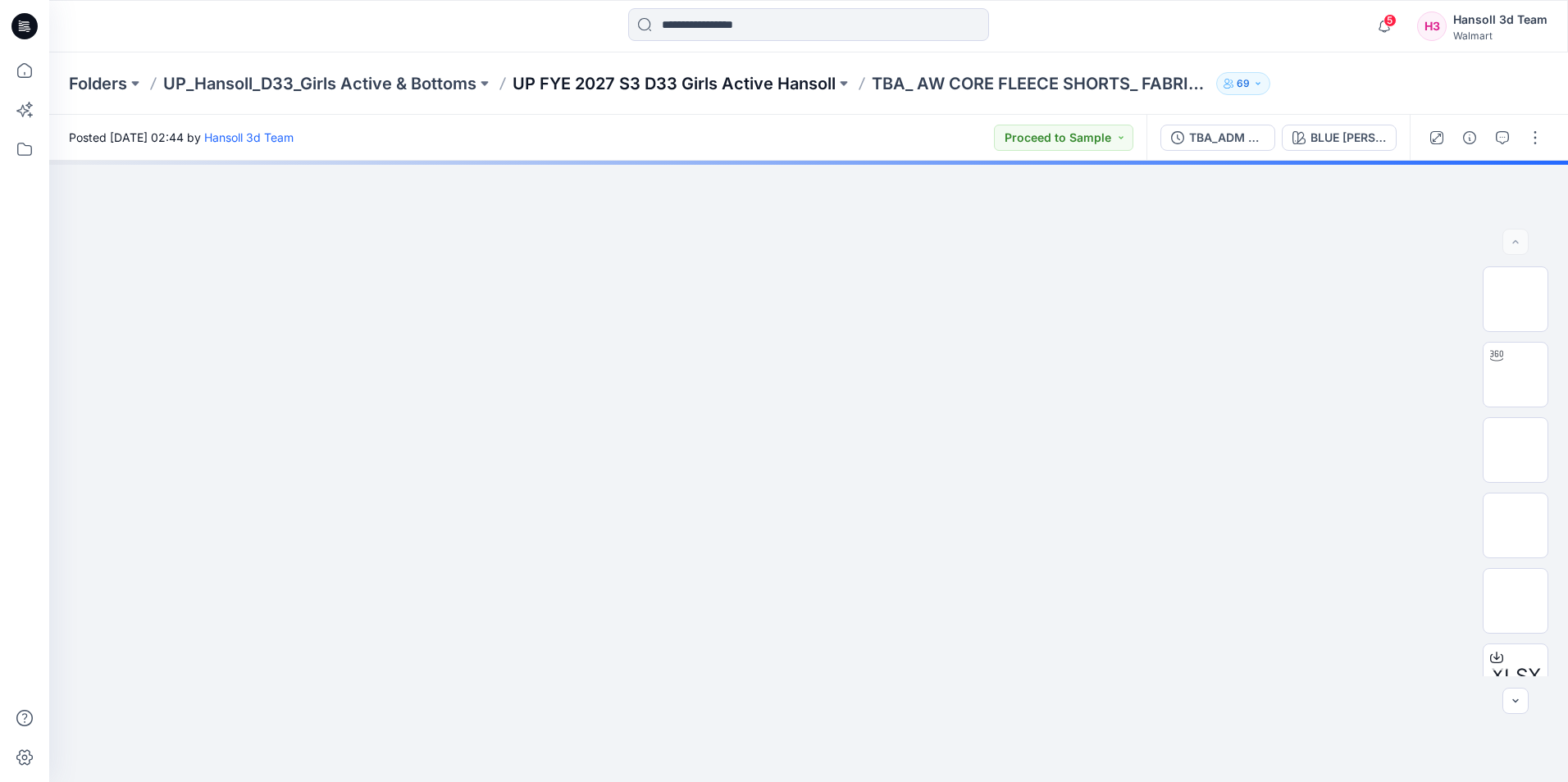
click at [639, 80] on p "UP FYE 2027 S3 D33 Girls Active Hansoll" at bounding box center [674, 84] width 323 height 23
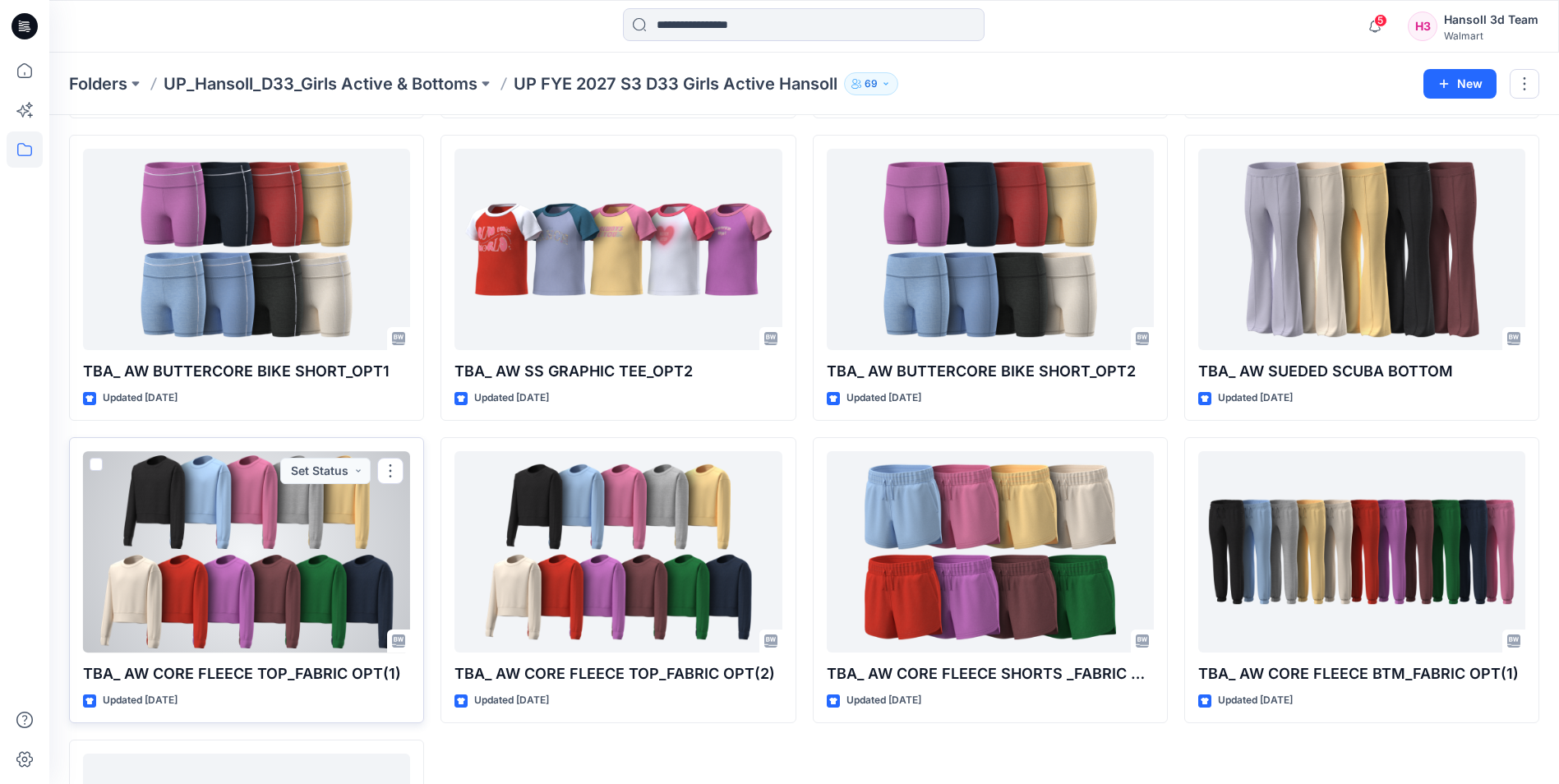
scroll to position [822, 0]
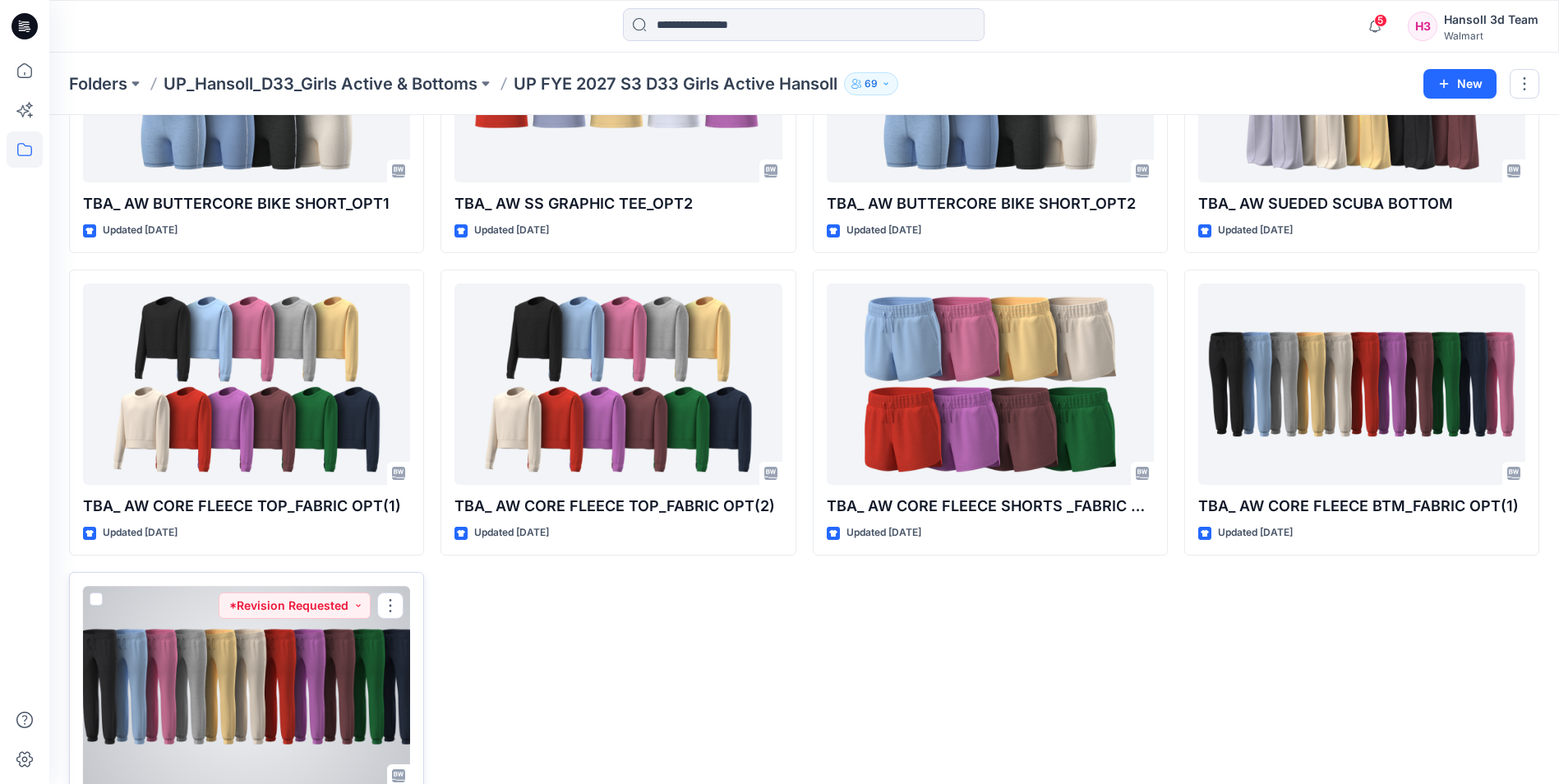
click at [305, 691] on div at bounding box center [246, 687] width 327 height 202
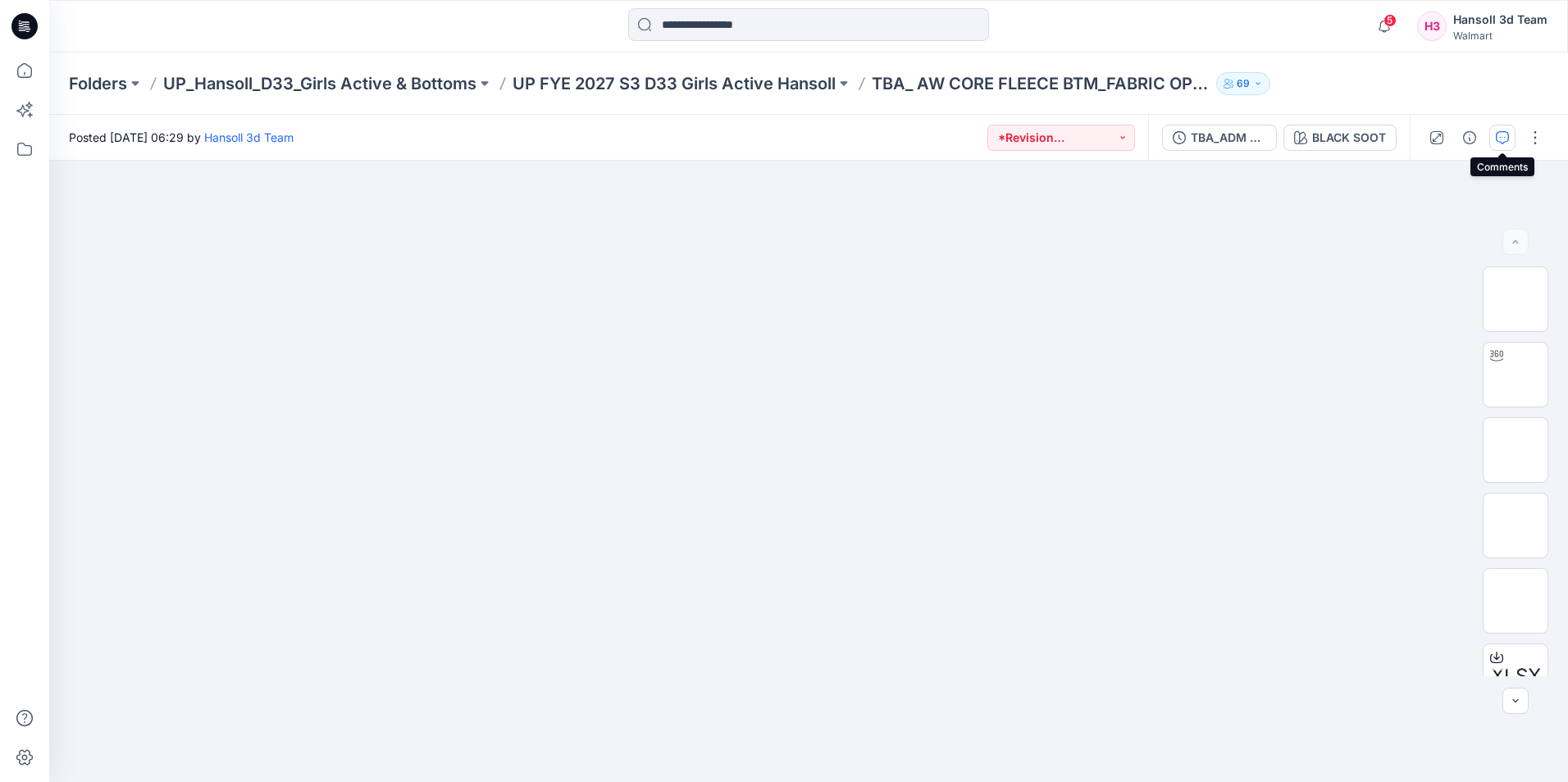
click at [1503, 138] on icon "button" at bounding box center [1502, 138] width 13 height 13
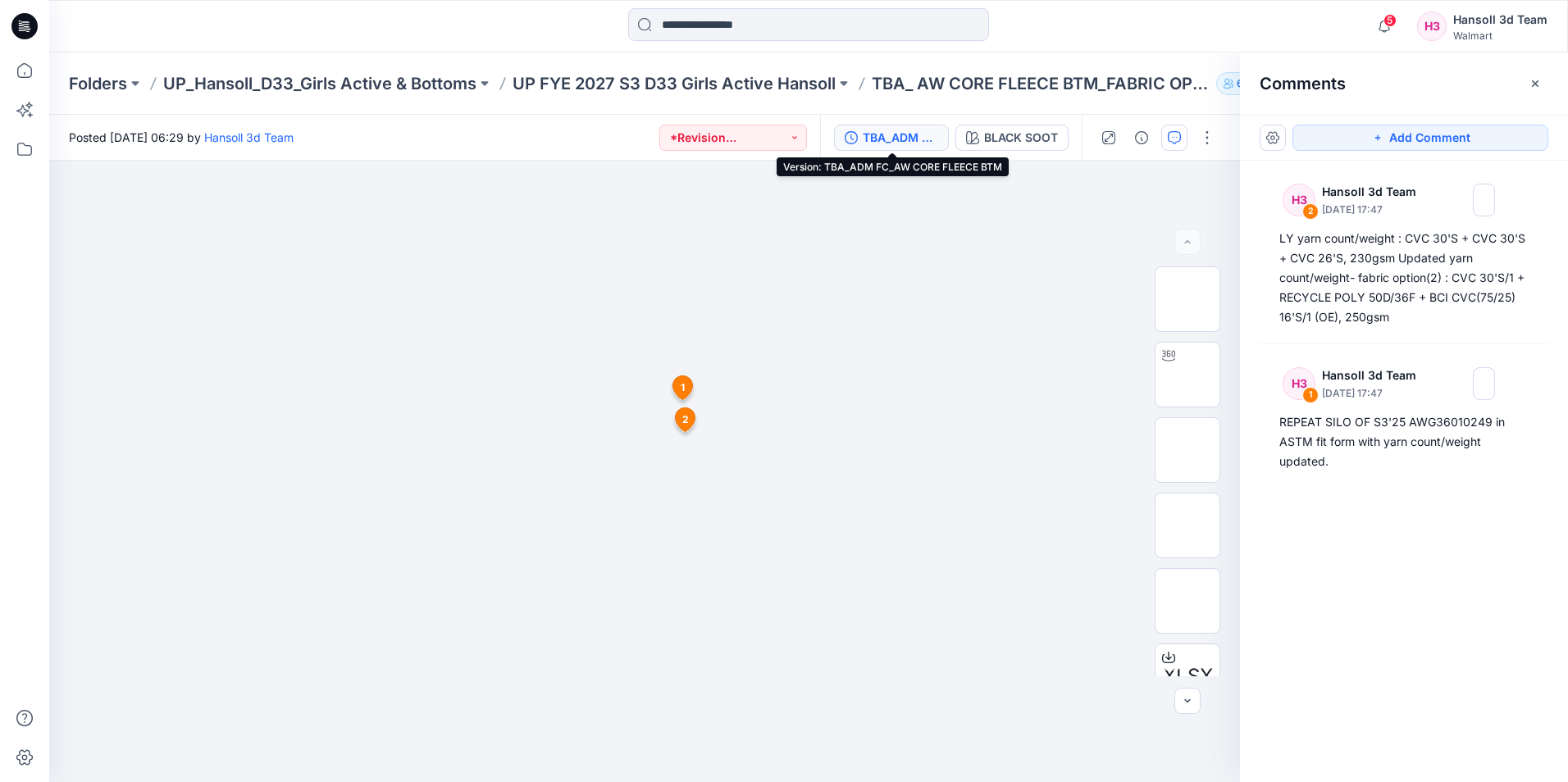
click at [915, 134] on div "TBA_ADM FC_AW CORE FLEECE BTM" at bounding box center [900, 138] width 76 height 18
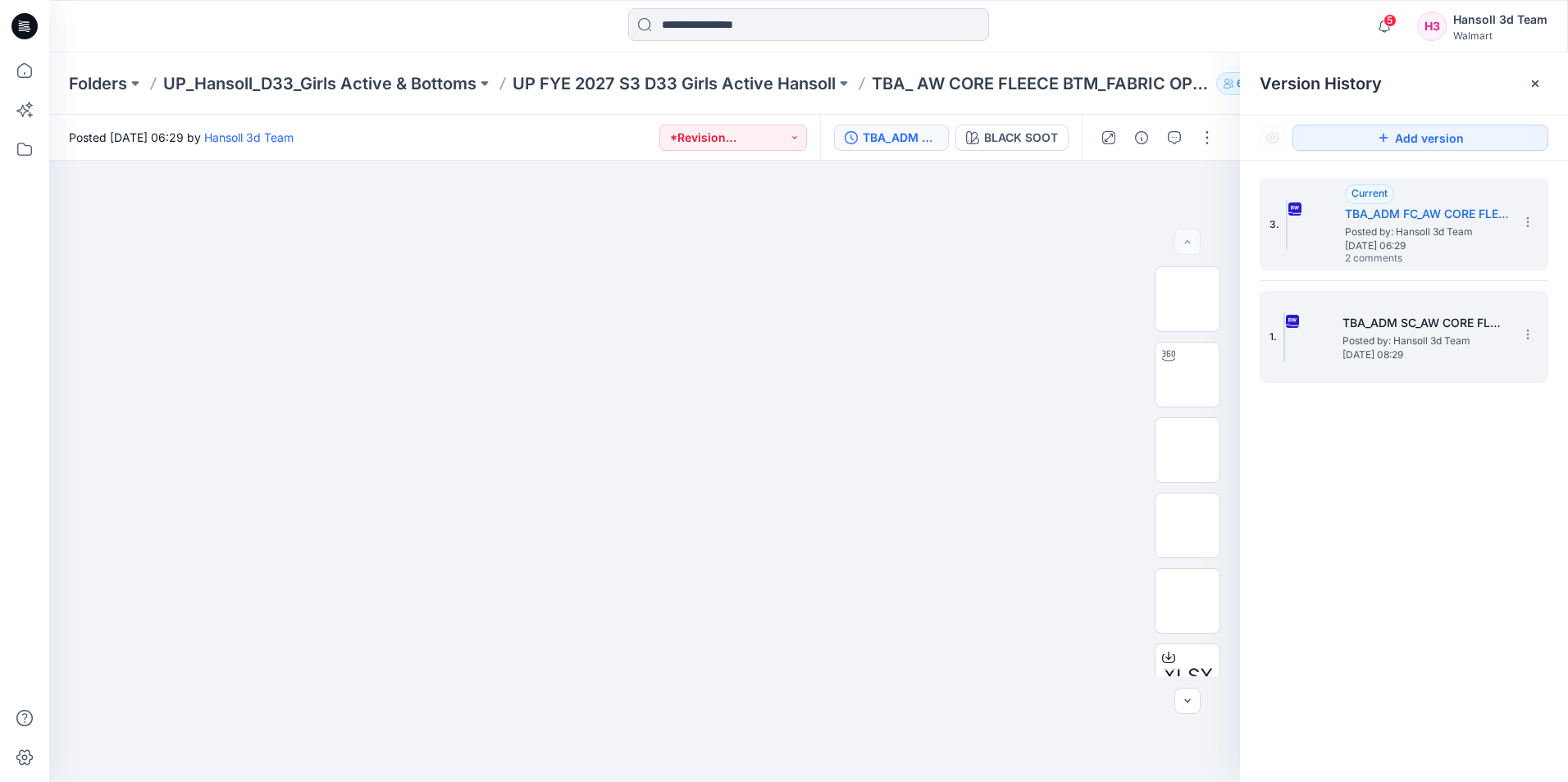
click at [1377, 334] on span "Posted by: Hansoll 3d Team" at bounding box center [1424, 341] width 164 height 16
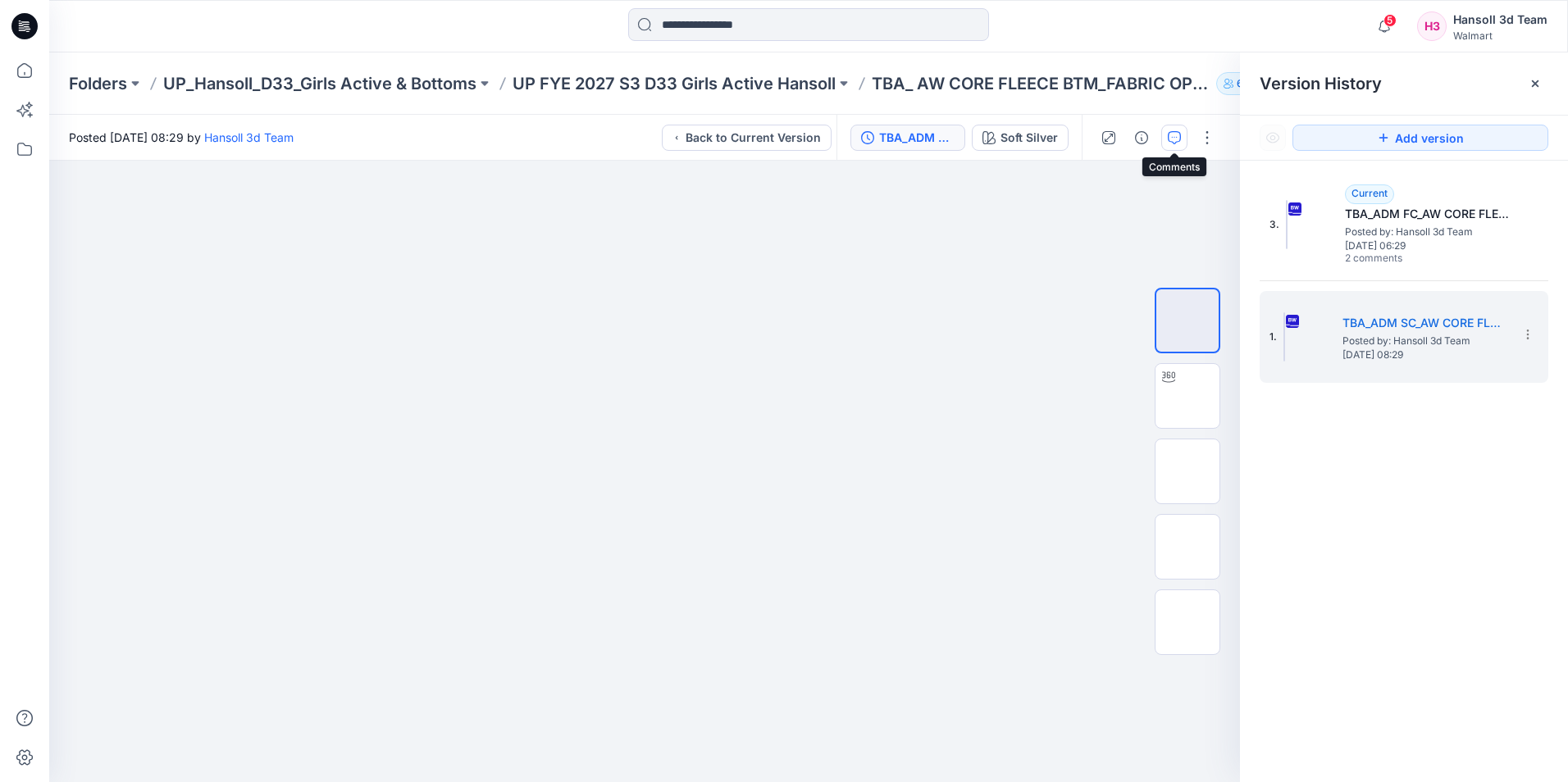
click at [1171, 138] on icon "button" at bounding box center [1174, 138] width 13 height 13
